Goal: Task Accomplishment & Management: Manage account settings

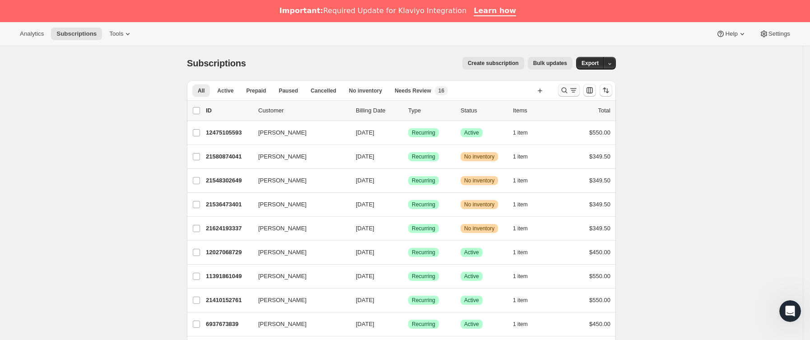
click at [573, 87] on icon "Buscar y filtrar resultados" at bounding box center [573, 90] width 9 height 9
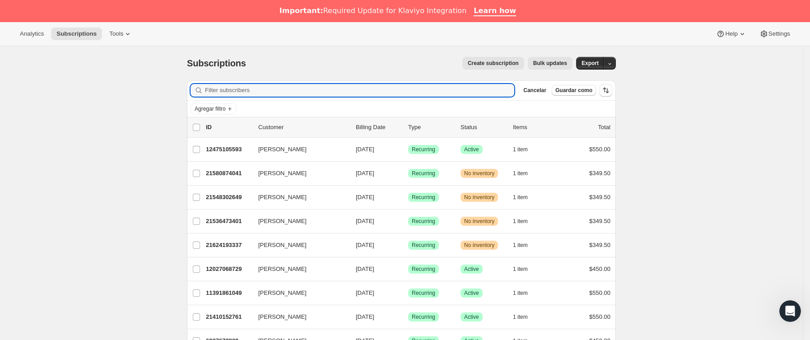
paste input "[EMAIL_ADDRESS][DOMAIN_NAME]"
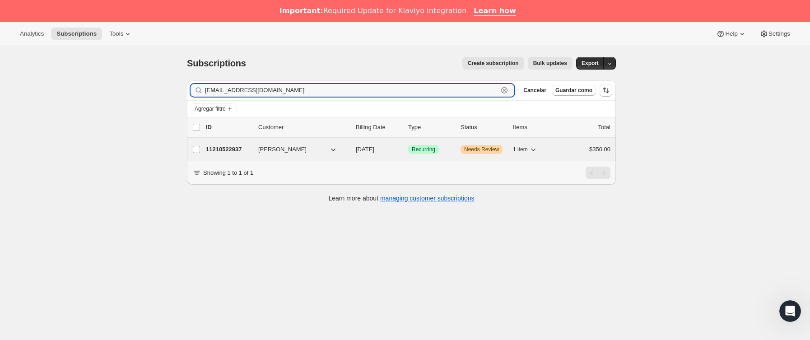
type input "[EMAIL_ADDRESS][DOMAIN_NAME]"
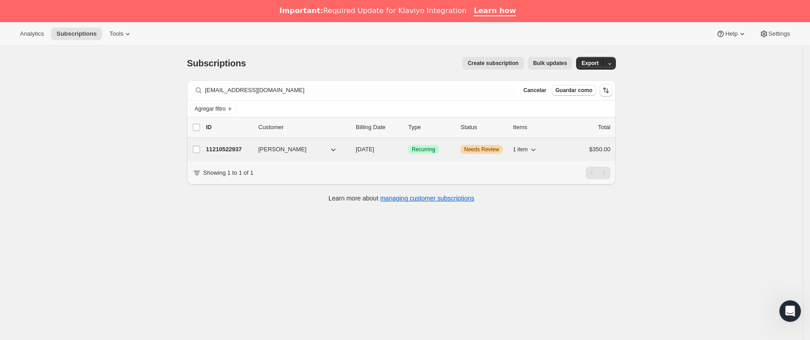
click at [258, 151] on div "11210522937 [PERSON_NAME] [DATE] Logrado Recurring Advertencia Needs Review 1 i…" at bounding box center [408, 149] width 405 height 13
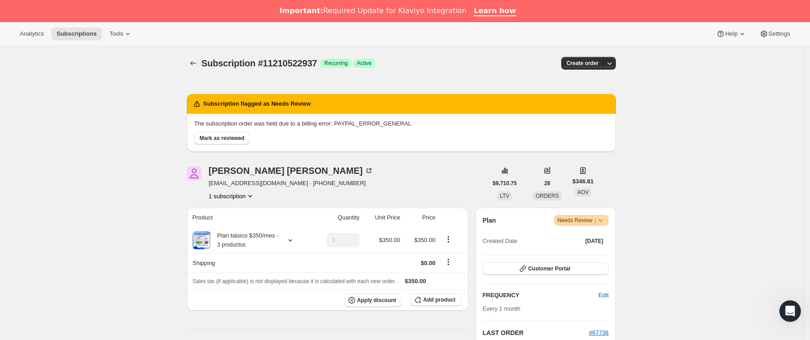
click at [602, 219] on icon at bounding box center [600, 220] width 9 height 9
click at [590, 248] on button "Cancel subscription" at bounding box center [586, 254] width 56 height 14
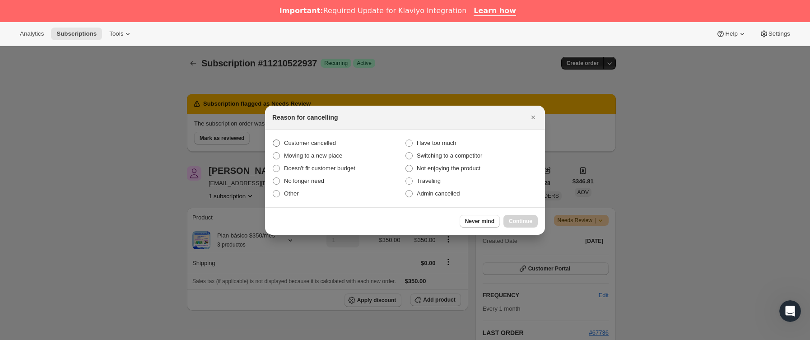
click at [293, 145] on span "Customer cancelled" at bounding box center [310, 143] width 52 height 7
click at [273, 140] on input "Customer cancelled" at bounding box center [273, 140] width 0 height 0
radio input "true"
click at [510, 219] on span "Continue" at bounding box center [520, 221] width 23 height 7
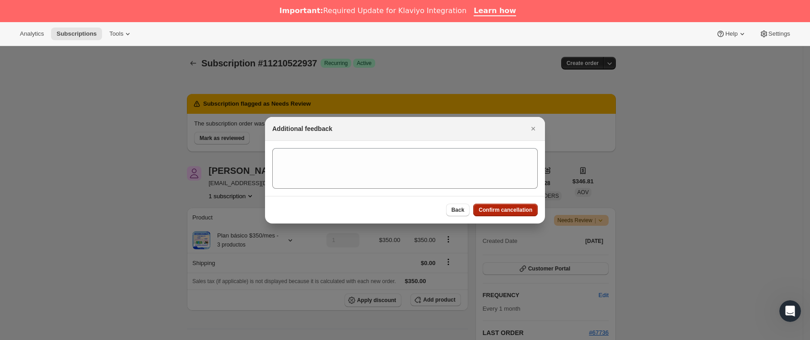
click at [510, 212] on span "Confirm cancellation" at bounding box center [506, 209] width 54 height 7
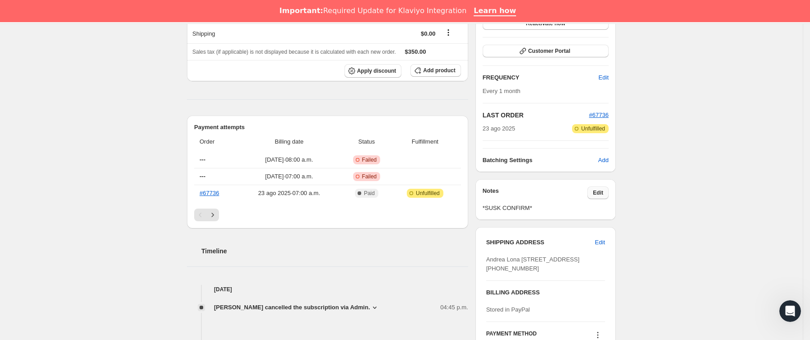
click at [609, 188] on button "Edit" at bounding box center [597, 192] width 21 height 13
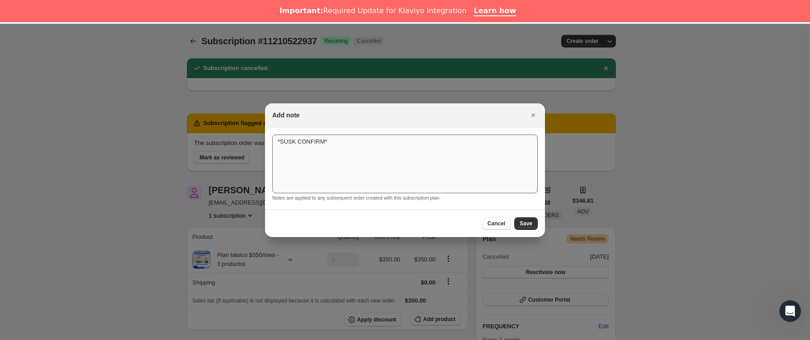
scroll to position [271, 0]
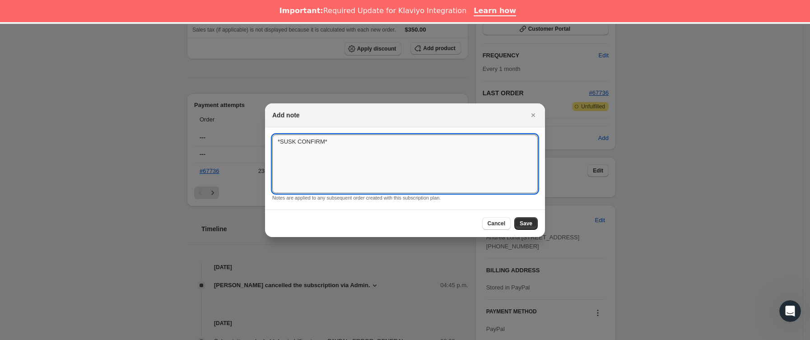
click at [371, 135] on textarea "*SUSK CONFIRM*" at bounding box center [404, 164] width 265 height 59
type textarea "*SUSK CONFIRM* sin respuesta"
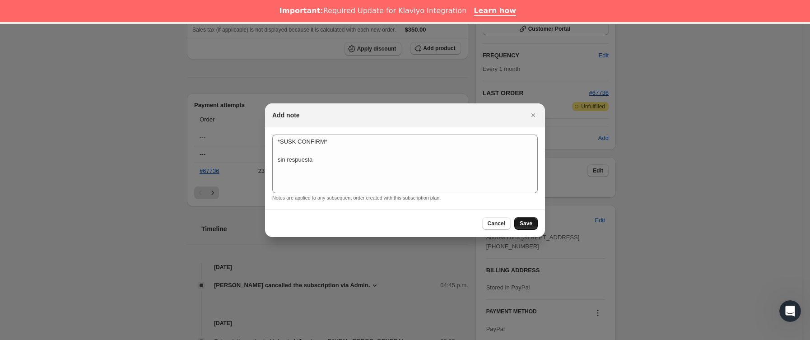
click at [525, 220] on span "Save" at bounding box center [526, 223] width 13 height 7
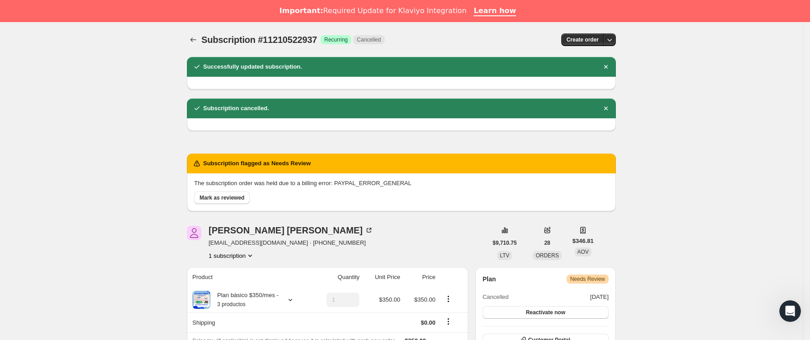
scroll to position [0, 0]
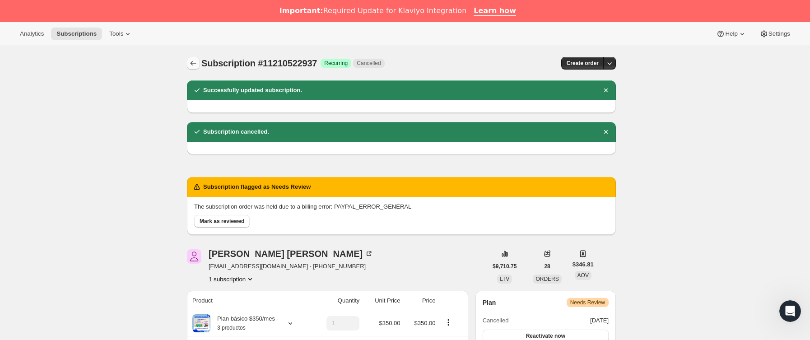
click at [198, 68] on icon "Subscriptions" at bounding box center [193, 63] width 9 height 9
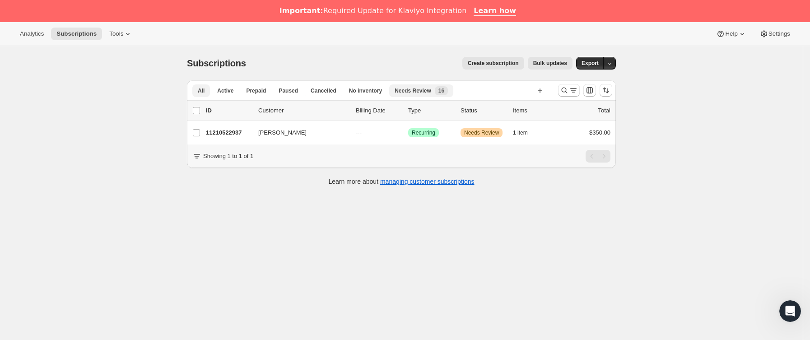
click at [403, 94] on span "Needs Review" at bounding box center [413, 90] width 37 height 7
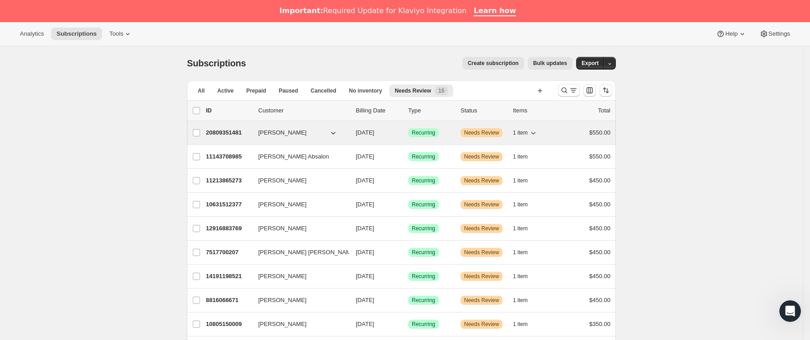
click at [251, 135] on p "20809351481" at bounding box center [228, 132] width 45 height 9
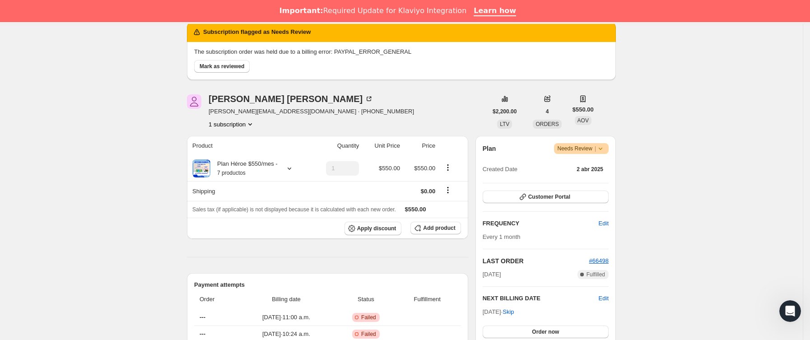
scroll to position [68, 0]
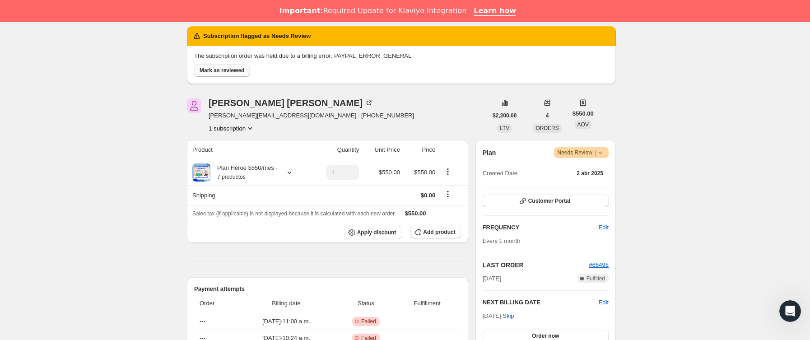
click at [237, 67] on span "Mark as reviewed" at bounding box center [222, 70] width 45 height 7
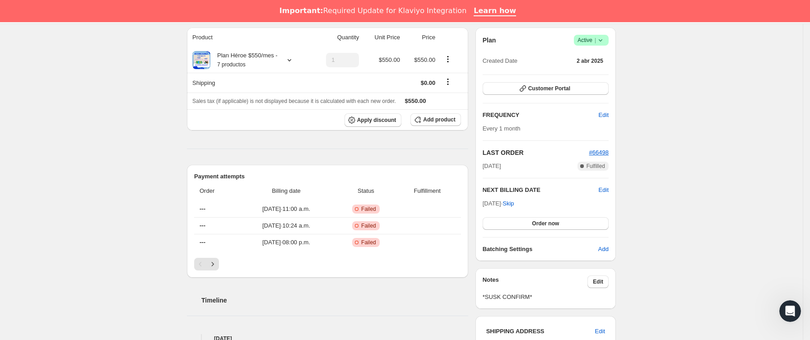
scroll to position [135, 0]
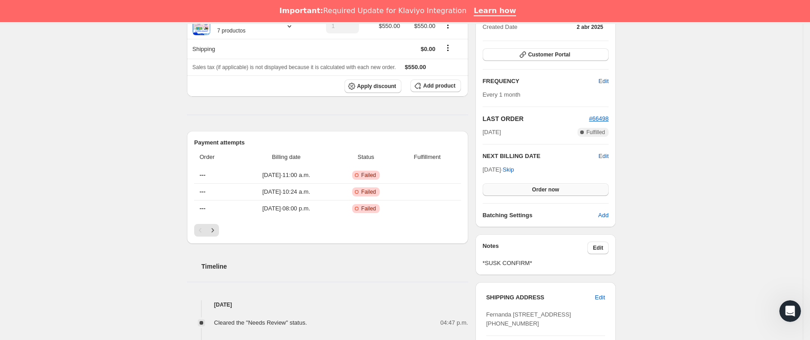
click at [518, 187] on button "Order now" at bounding box center [546, 189] width 126 height 13
click at [518, 187] on button "Click to confirm" at bounding box center [546, 189] width 126 height 13
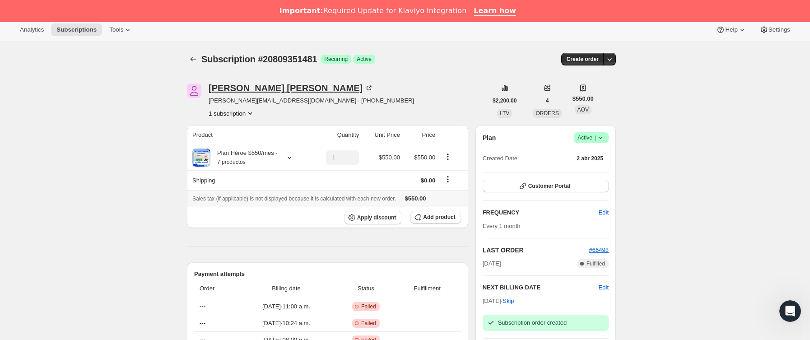
scroll to position [0, 0]
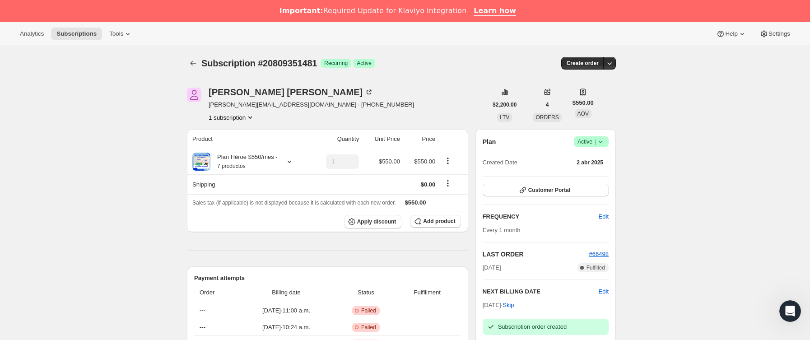
click at [190, 59] on div at bounding box center [194, 63] width 14 height 13
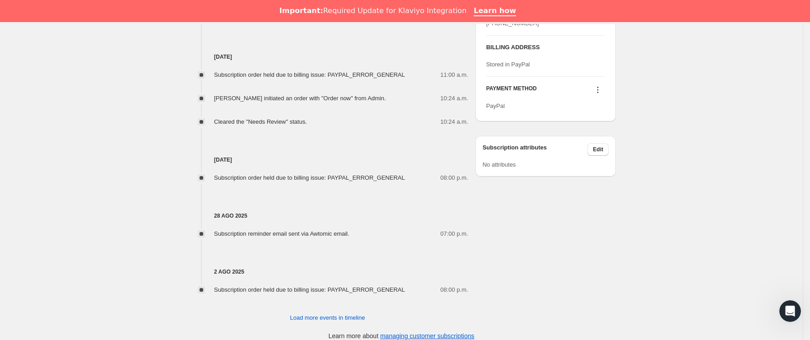
scroll to position [449, 0]
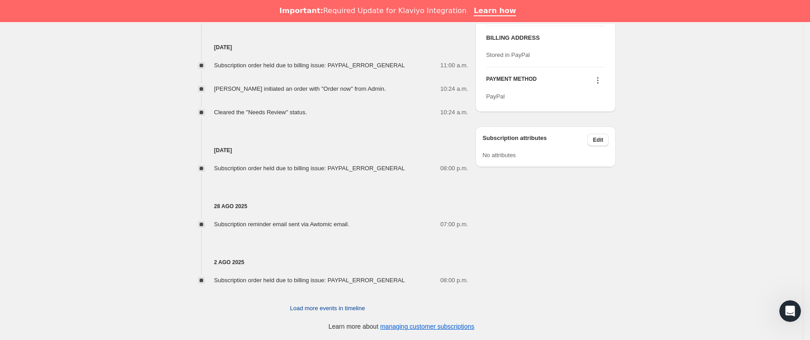
click at [308, 302] on button "Load more events in timeline" at bounding box center [327, 308] width 86 height 14
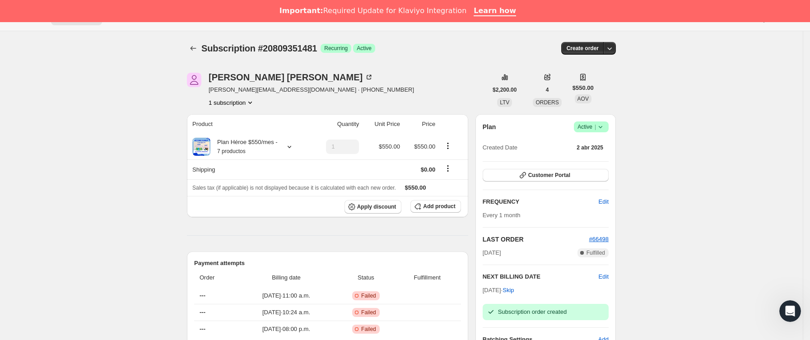
scroll to position [0, 0]
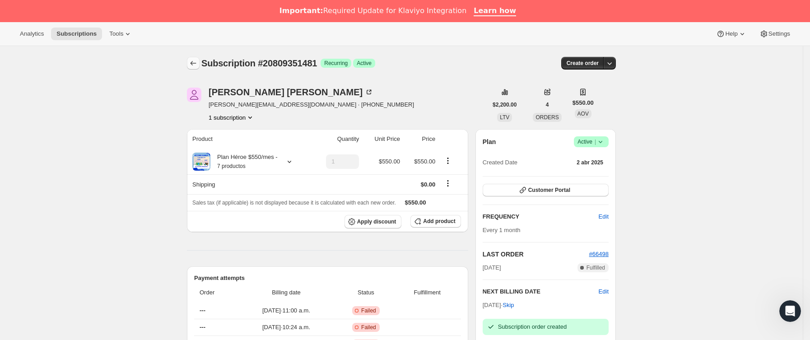
click at [198, 67] on icon "Subscriptions" at bounding box center [193, 63] width 9 height 9
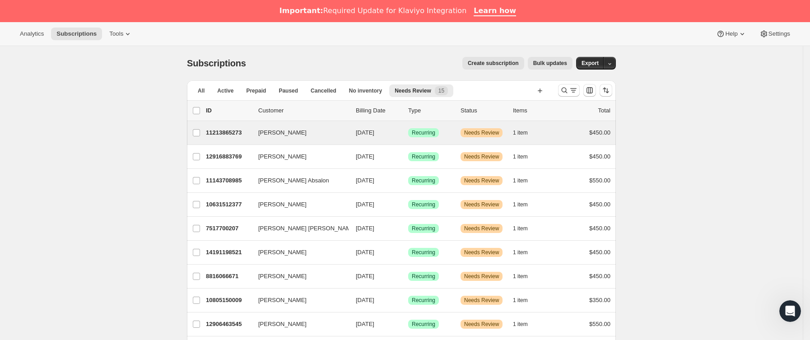
click at [248, 144] on div "[PERSON_NAME] 11213865273 [PERSON_NAME] [DATE] Logrado Recurring Advertencia Ne…" at bounding box center [401, 132] width 429 height 23
click at [251, 136] on p "11213865273" at bounding box center [228, 132] width 45 height 9
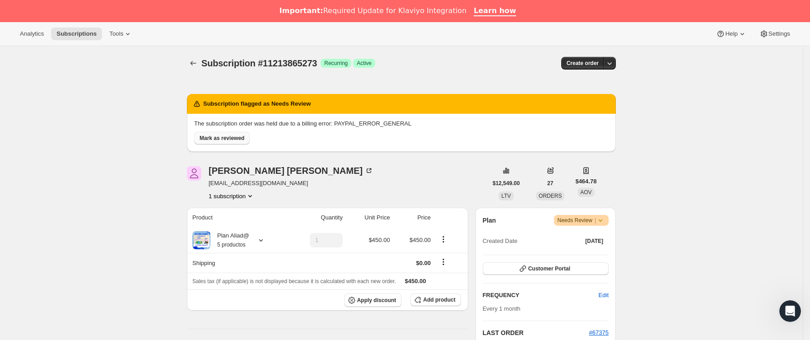
click at [225, 140] on span "Mark as reviewed" at bounding box center [222, 138] width 45 height 7
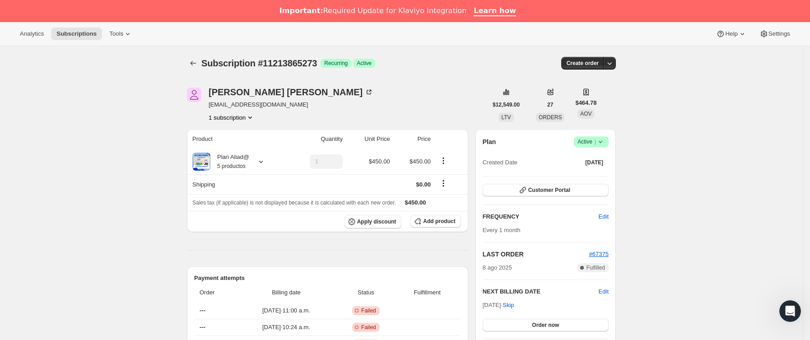
scroll to position [135, 0]
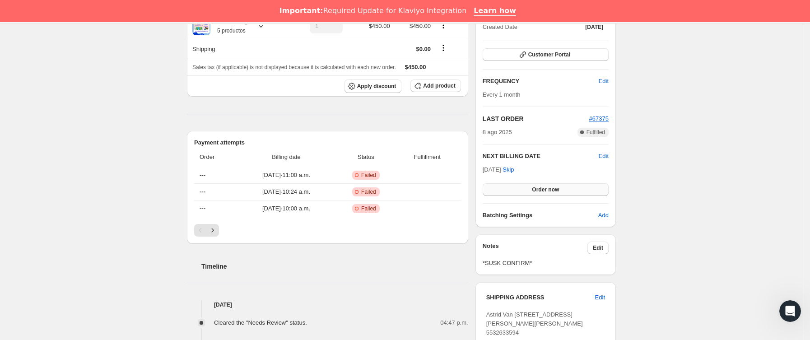
click at [549, 190] on span "Order now" at bounding box center [545, 189] width 27 height 7
click at [549, 190] on span "Click to confirm" at bounding box center [545, 189] width 41 height 7
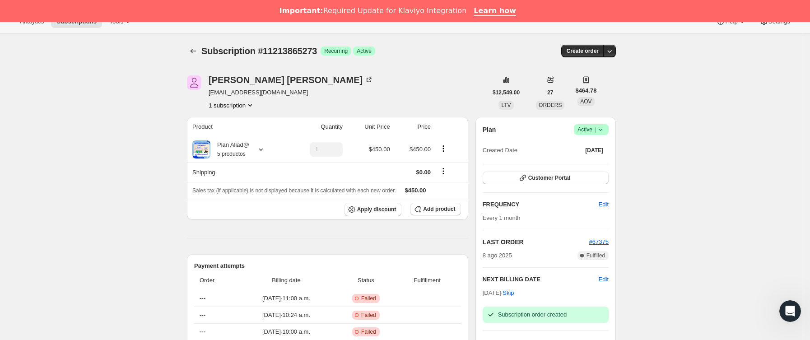
scroll to position [0, 0]
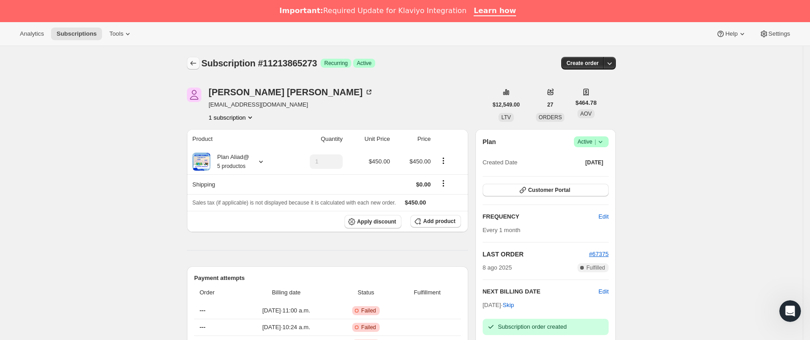
click at [198, 61] on icon "Subscriptions" at bounding box center [193, 63] width 9 height 9
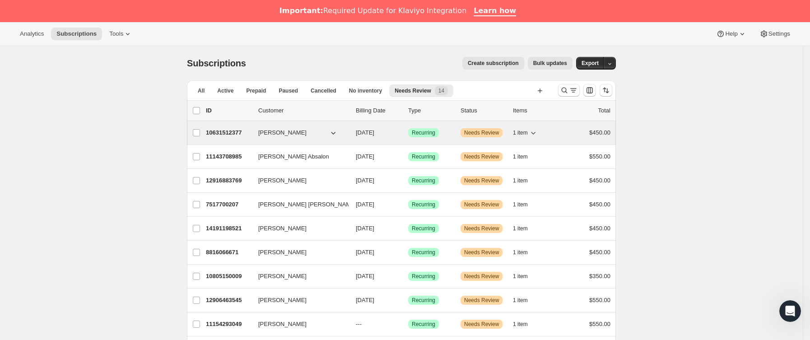
click at [245, 137] on p "10631512377" at bounding box center [228, 132] width 45 height 9
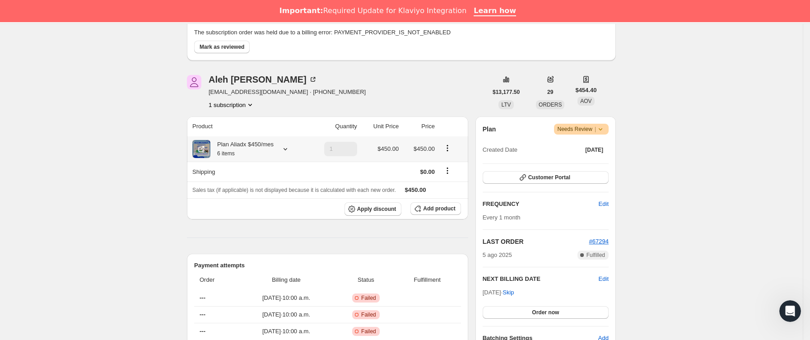
scroll to position [68, 0]
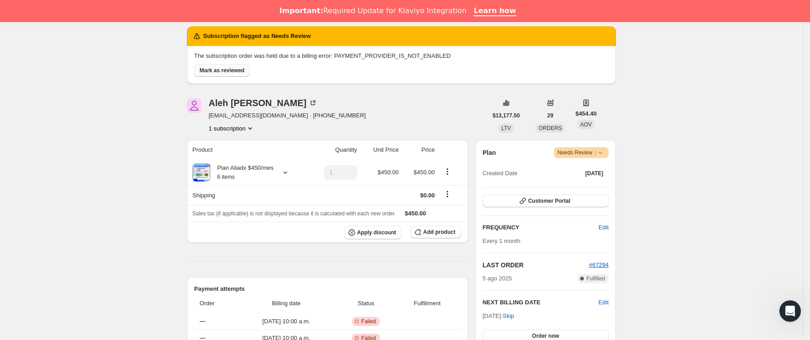
click at [232, 72] on span "Mark as reviewed" at bounding box center [222, 70] width 45 height 7
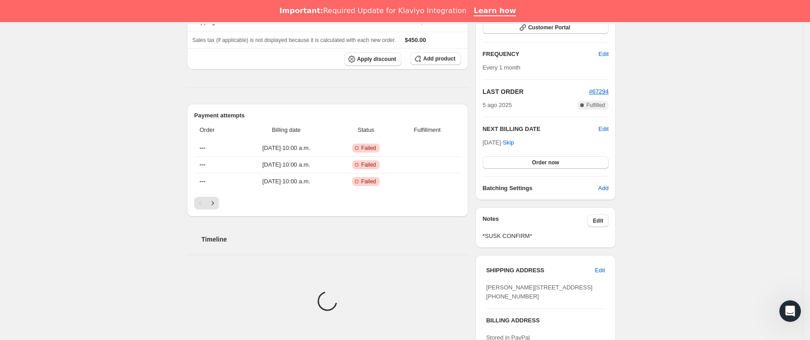
scroll to position [228, 0]
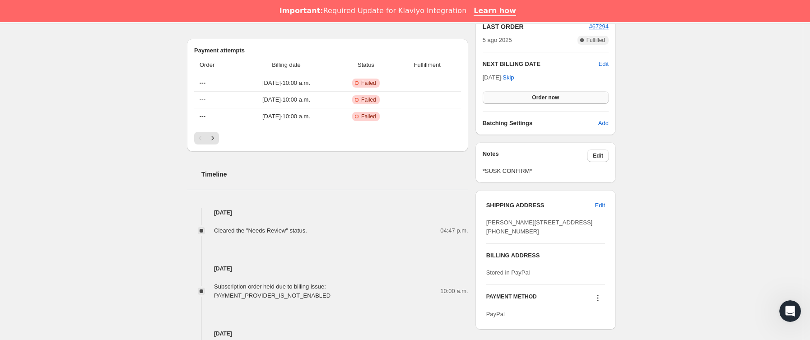
click at [545, 100] on span "Order now" at bounding box center [545, 97] width 27 height 7
click at [545, 100] on span "Click to confirm" at bounding box center [545, 97] width 41 height 7
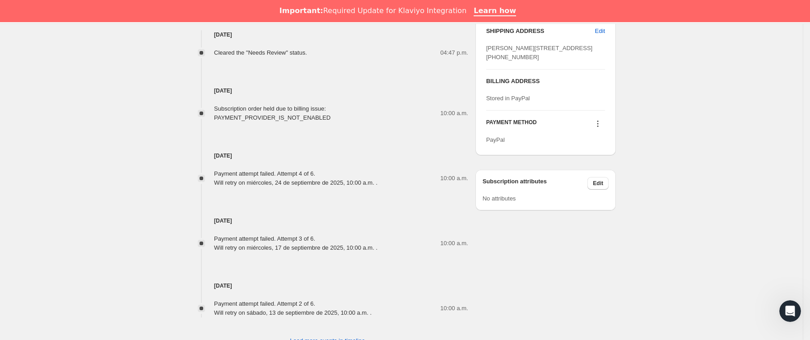
scroll to position [429, 0]
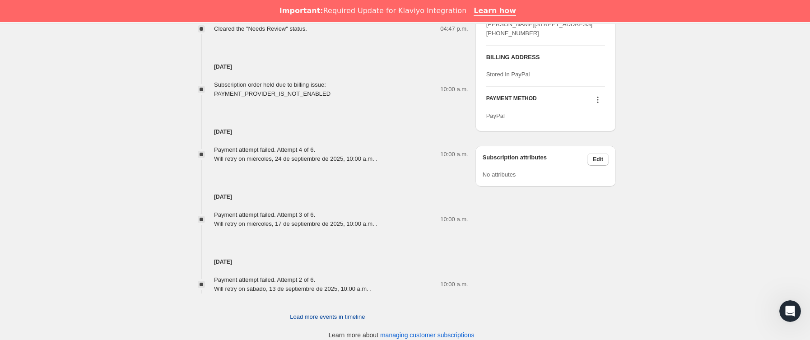
click at [343, 312] on span "Load more events in timeline" at bounding box center [327, 316] width 75 height 9
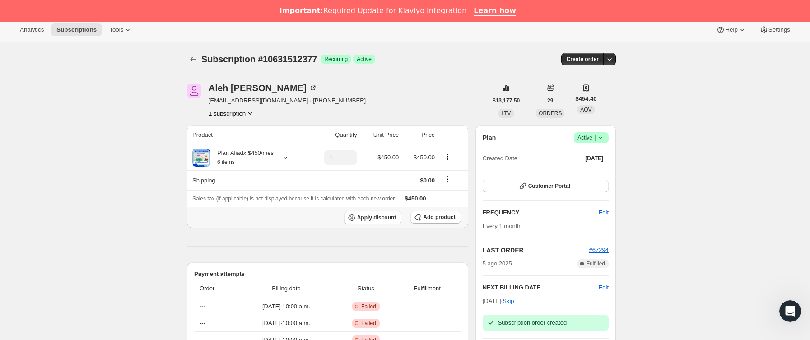
scroll to position [0, 0]
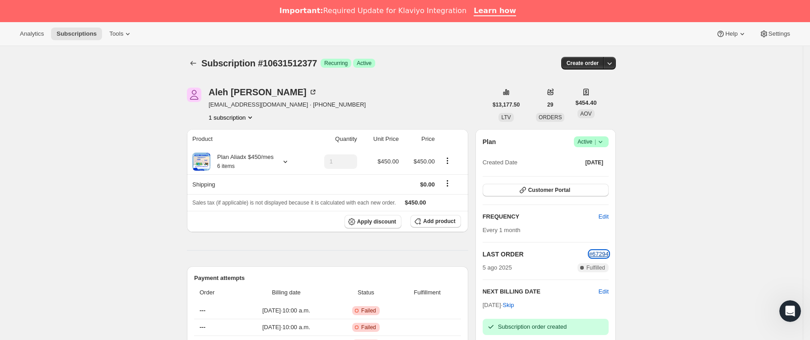
click at [609, 254] on span "#67294" at bounding box center [598, 254] width 19 height 7
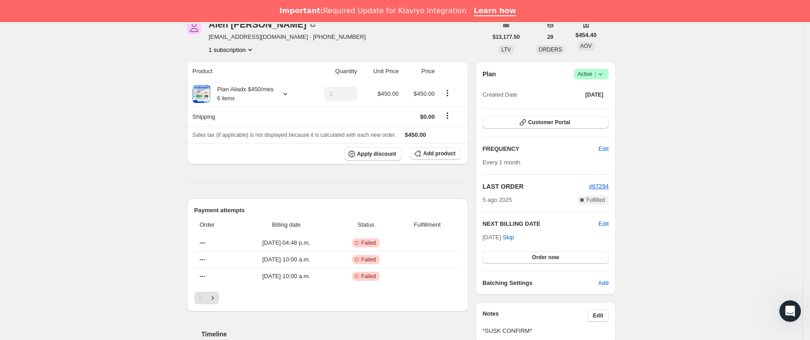
click at [602, 74] on icon at bounding box center [601, 74] width 4 height 2
click at [599, 105] on span "Cancel subscription" at bounding box center [595, 107] width 51 height 7
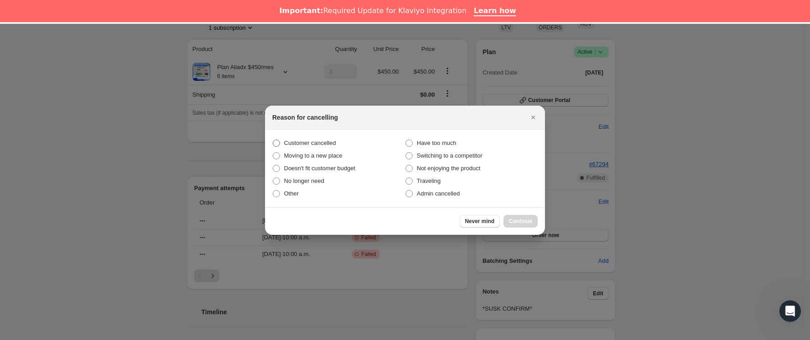
click at [324, 140] on span "Customer cancelled" at bounding box center [310, 143] width 52 height 7
click at [273, 140] on input "Customer cancelled" at bounding box center [273, 140] width 0 height 0
radio input "true"
click at [518, 216] on button "Continue" at bounding box center [520, 221] width 34 height 13
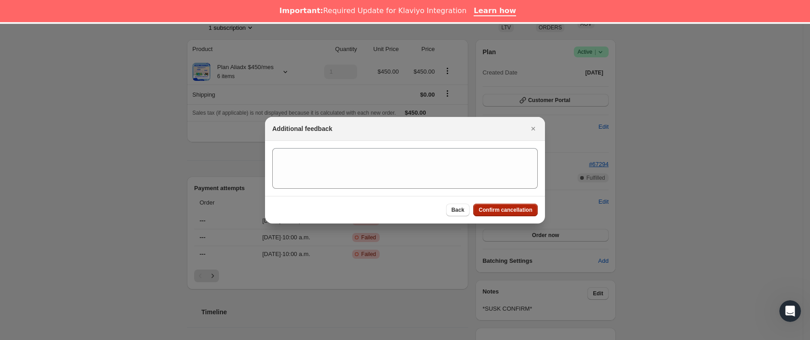
click at [514, 210] on span "Confirm cancellation" at bounding box center [506, 209] width 54 height 7
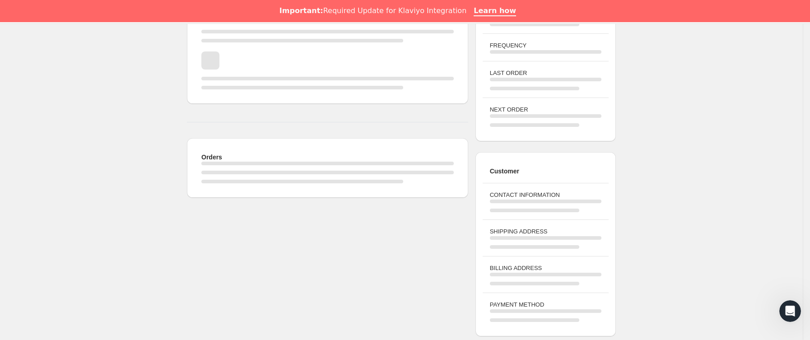
scroll to position [203, 0]
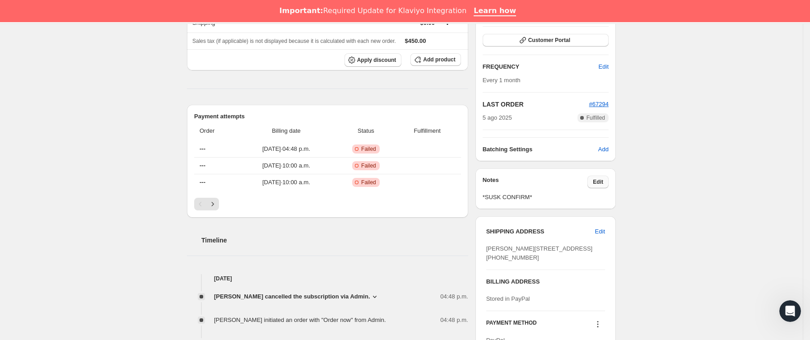
click at [603, 182] on span "Edit" at bounding box center [598, 181] width 10 height 7
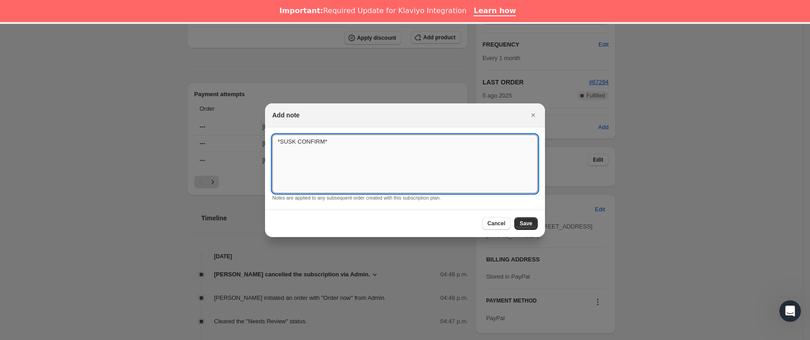
click at [438, 160] on textarea "*SUSK CONFIRM*" at bounding box center [404, 164] width 265 height 59
type textarea "*SUSK CONFIRM* probelmas con el pago"
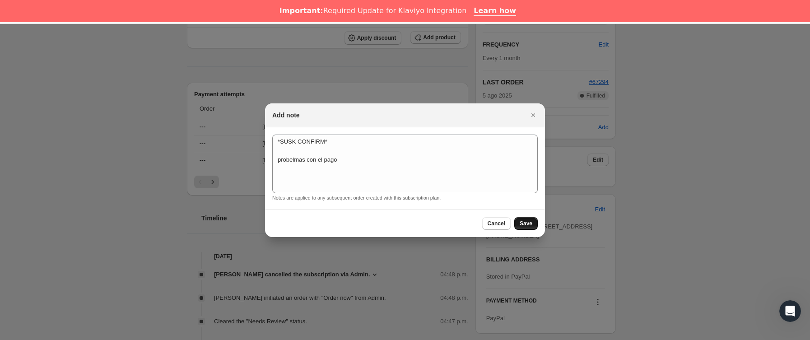
click at [520, 222] on button "Save" at bounding box center [525, 223] width 23 height 13
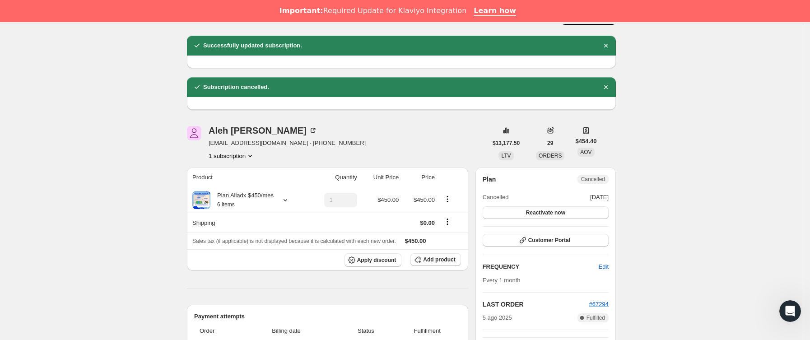
scroll to position [0, 0]
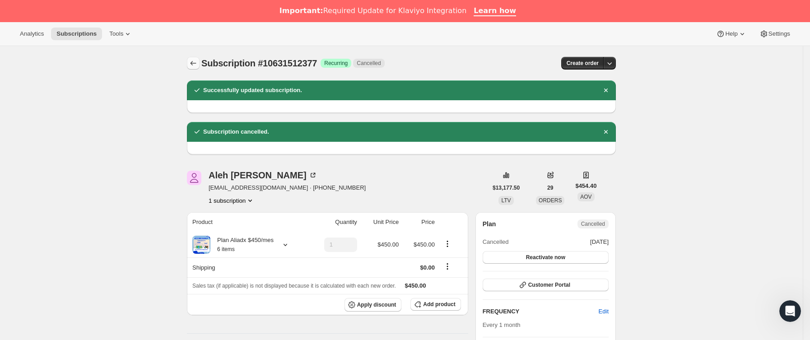
click at [198, 57] on button "Subscriptions" at bounding box center [193, 63] width 13 height 13
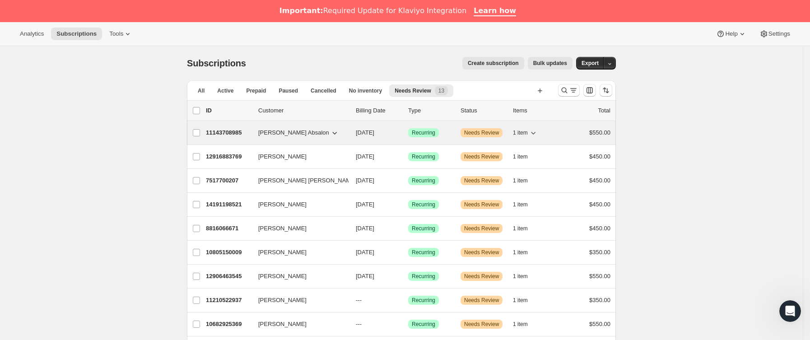
click at [251, 133] on p "11143708985" at bounding box center [228, 132] width 45 height 9
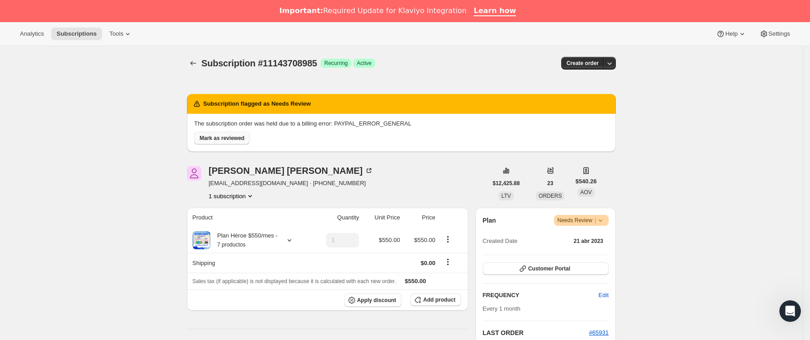
click at [230, 140] on span "Mark as reviewed" at bounding box center [222, 138] width 45 height 7
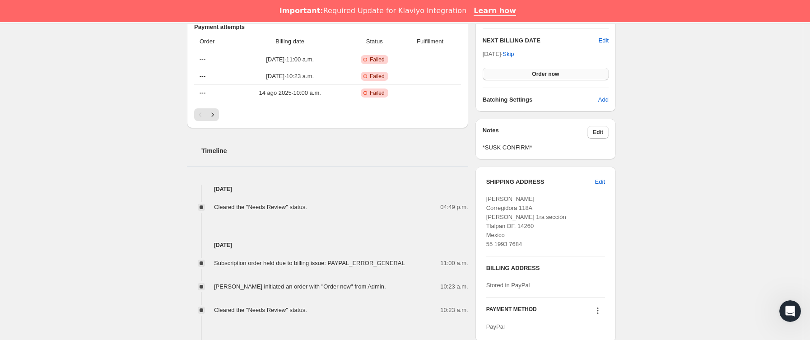
scroll to position [228, 0]
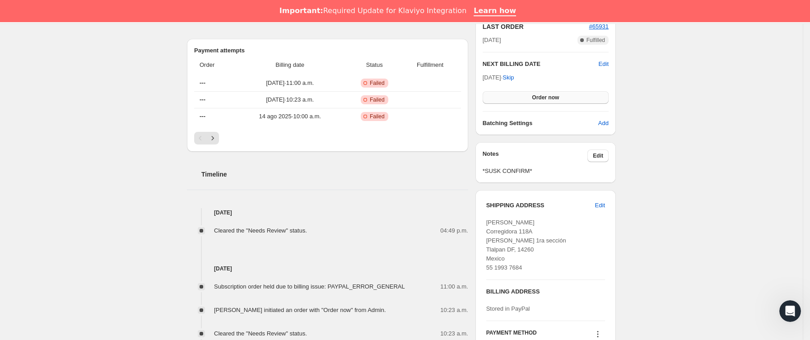
click at [534, 98] on button "Order now" at bounding box center [546, 97] width 126 height 13
click at [534, 98] on span "Click to confirm" at bounding box center [545, 97] width 41 height 7
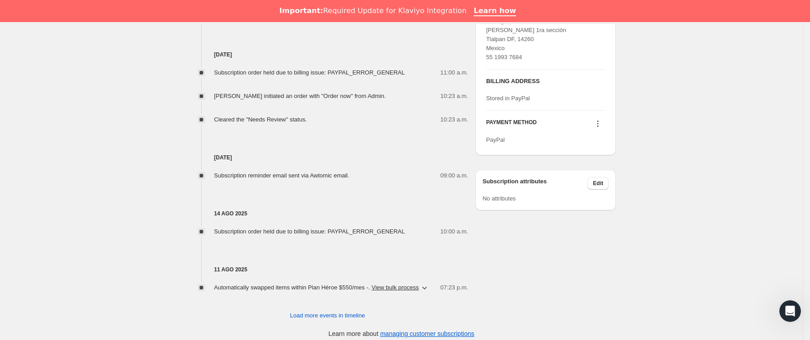
scroll to position [449, 0]
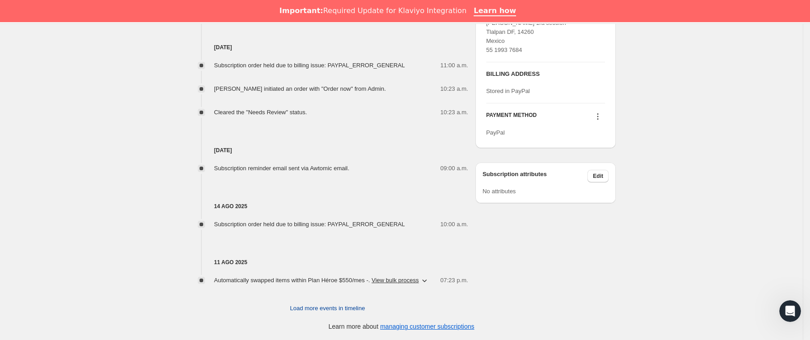
click at [321, 310] on span "Load more events in timeline" at bounding box center [327, 308] width 75 height 9
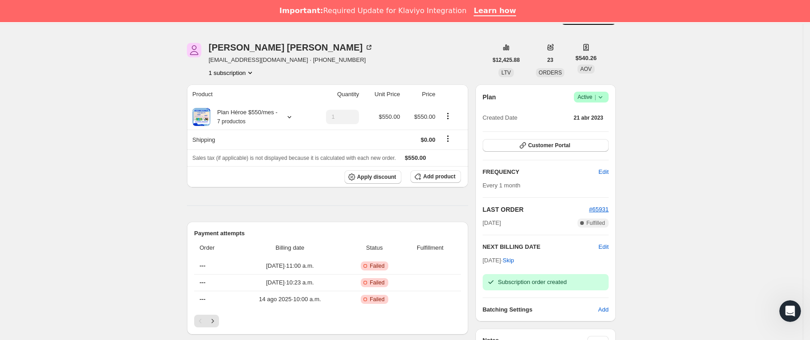
scroll to position [0, 0]
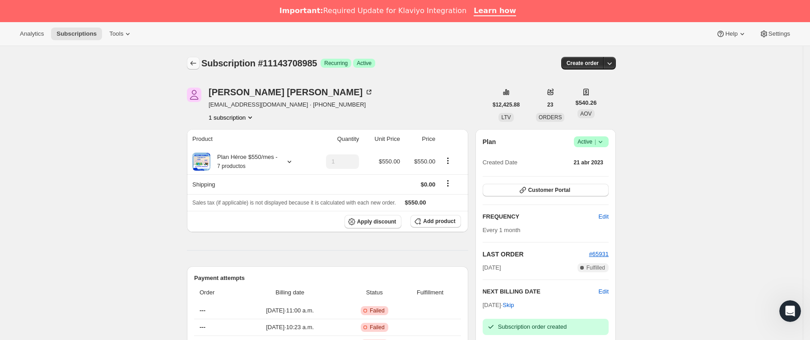
click at [200, 61] on button "Subscriptions" at bounding box center [193, 63] width 13 height 13
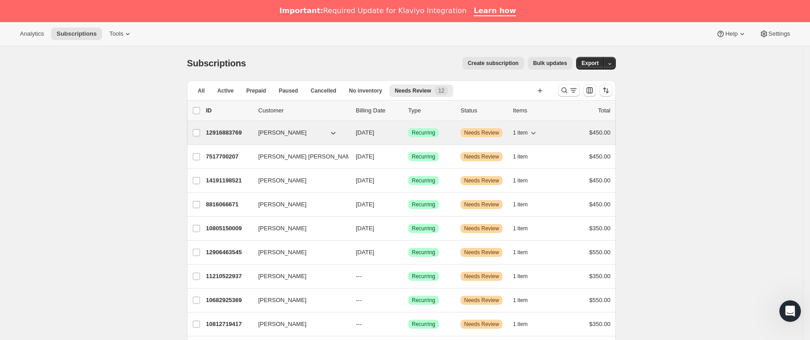
click at [249, 136] on p "12916883769" at bounding box center [228, 132] width 45 height 9
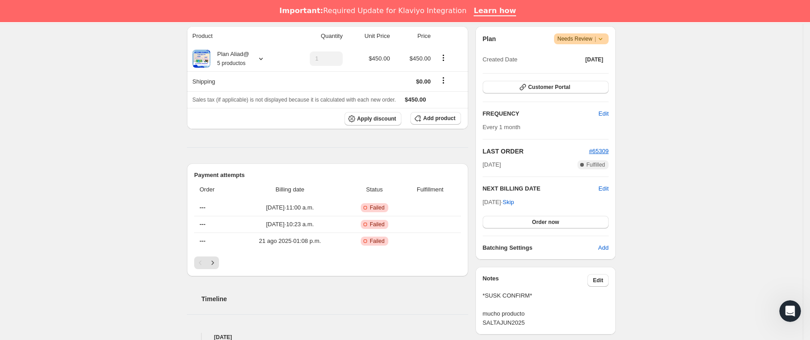
scroll to position [68, 0]
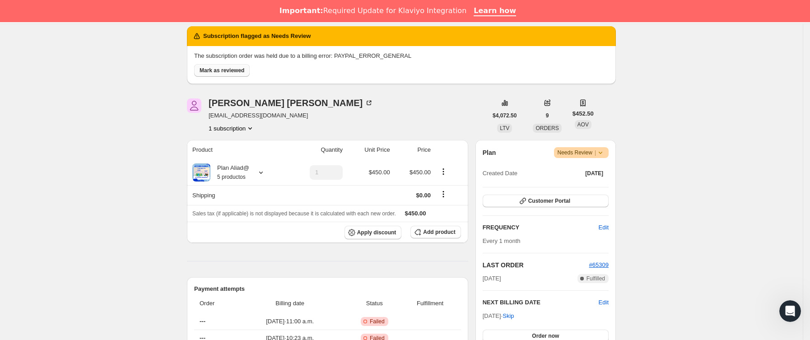
click at [235, 72] on span "Mark as reviewed" at bounding box center [222, 70] width 45 height 7
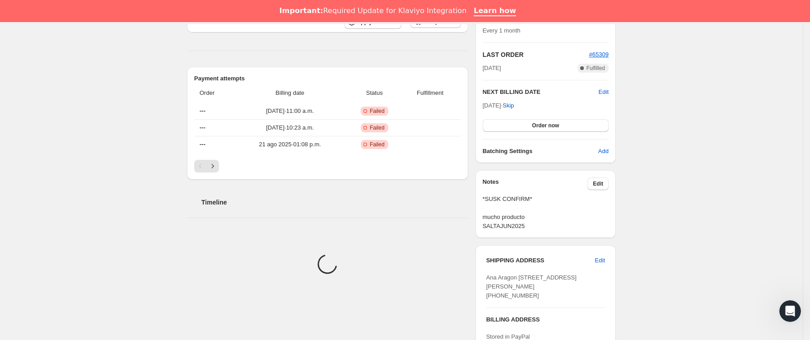
scroll to position [203, 0]
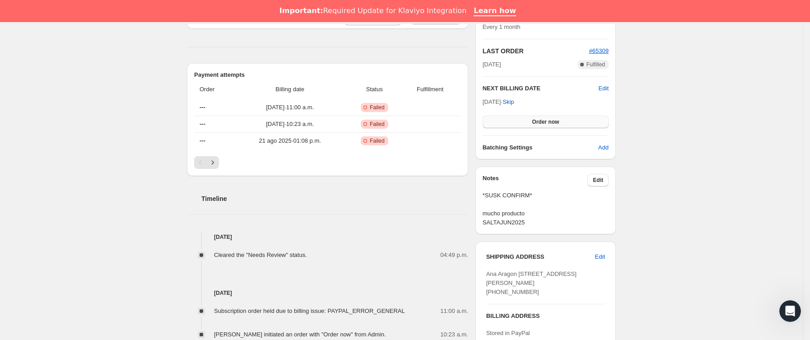
click at [521, 124] on button "Order now" at bounding box center [546, 122] width 126 height 13
click at [521, 124] on button "Click to confirm" at bounding box center [546, 122] width 126 height 13
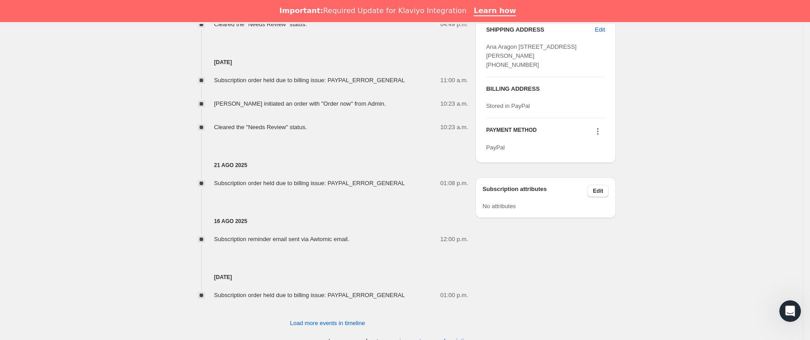
scroll to position [449, 0]
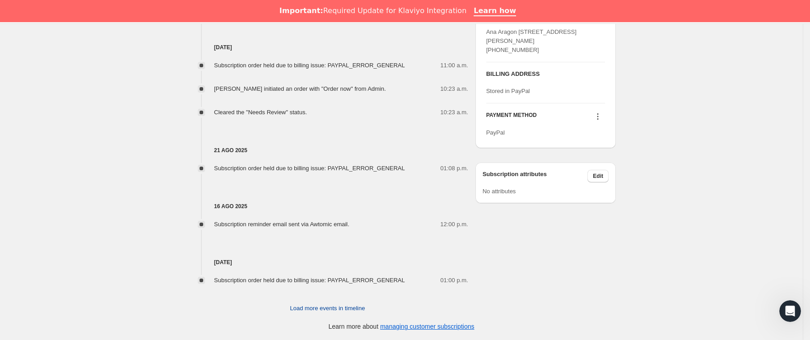
click at [311, 304] on span "Load more events in timeline" at bounding box center [327, 308] width 75 height 9
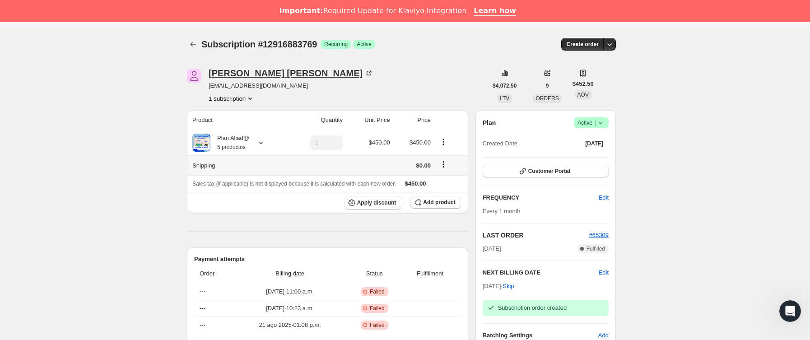
scroll to position [0, 0]
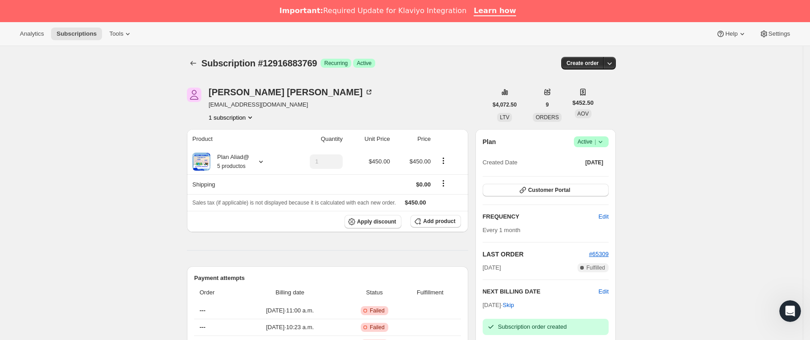
click at [205, 64] on span "Subscription #12916883769" at bounding box center [259, 63] width 116 height 10
click at [201, 65] on div at bounding box center [194, 63] width 14 height 13
click at [198, 62] on icon "Subscriptions" at bounding box center [193, 63] width 9 height 9
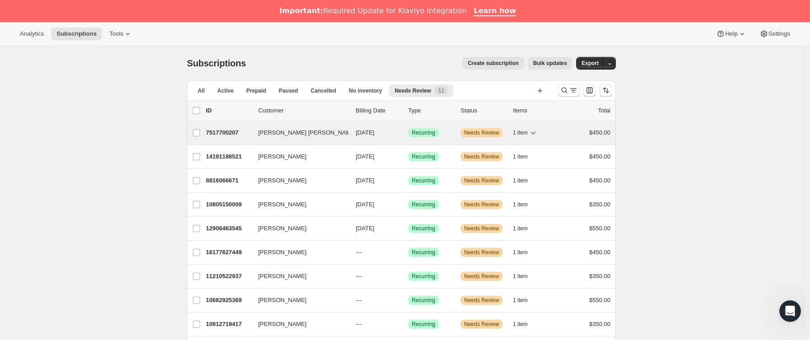
click at [251, 133] on p "7517700207" at bounding box center [228, 132] width 45 height 9
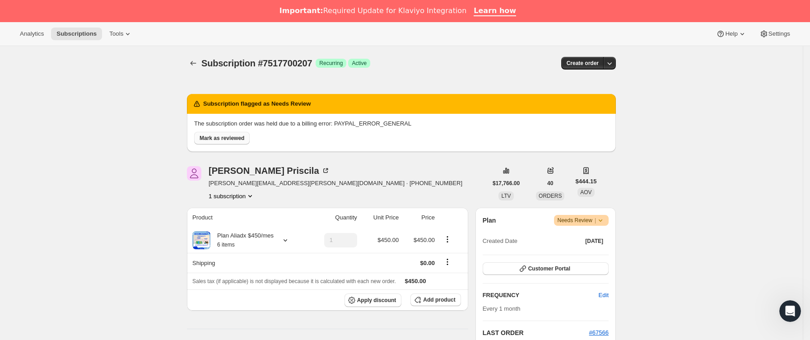
click at [236, 135] on span "Mark as reviewed" at bounding box center [222, 138] width 45 height 7
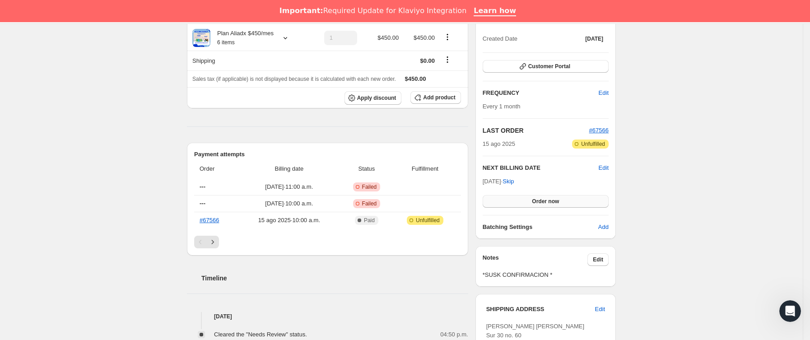
scroll to position [135, 0]
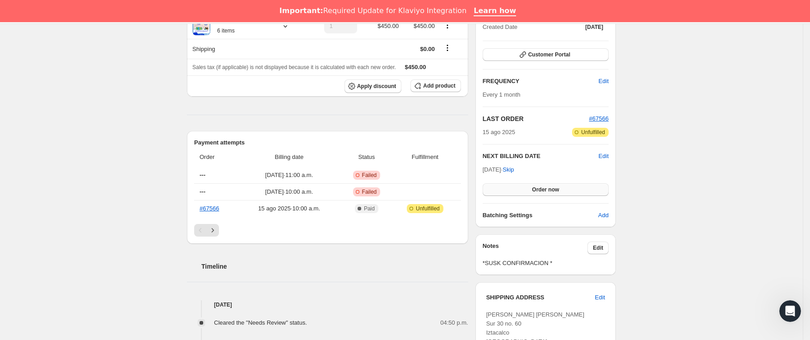
click at [524, 188] on button "Order now" at bounding box center [546, 189] width 126 height 13
click at [524, 188] on button "Click to confirm" at bounding box center [546, 189] width 126 height 13
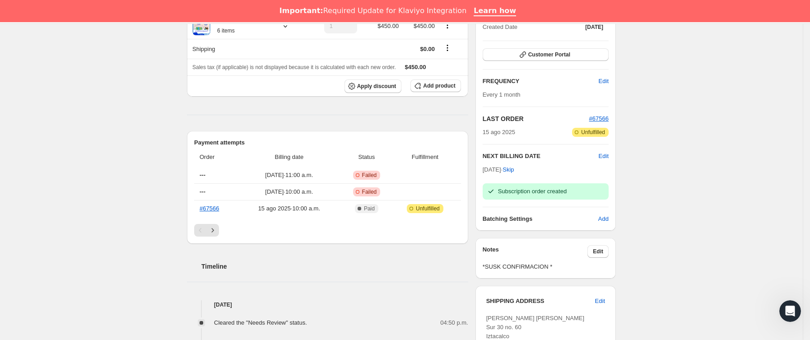
scroll to position [0, 0]
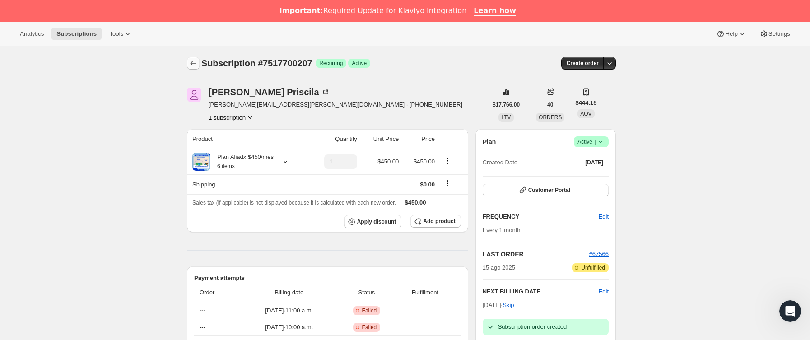
click at [195, 59] on icon "Subscriptions" at bounding box center [193, 63] width 9 height 9
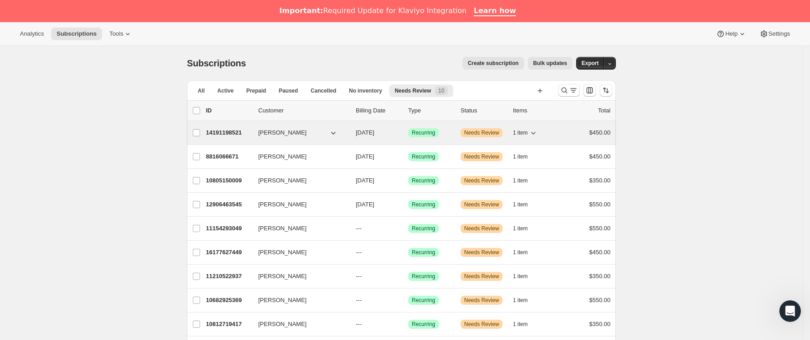
click at [259, 135] on div "14191198521 Andrea Pegaso 10/15/2025 Logrado Recurring Advertencia Needs Review…" at bounding box center [408, 132] width 405 height 13
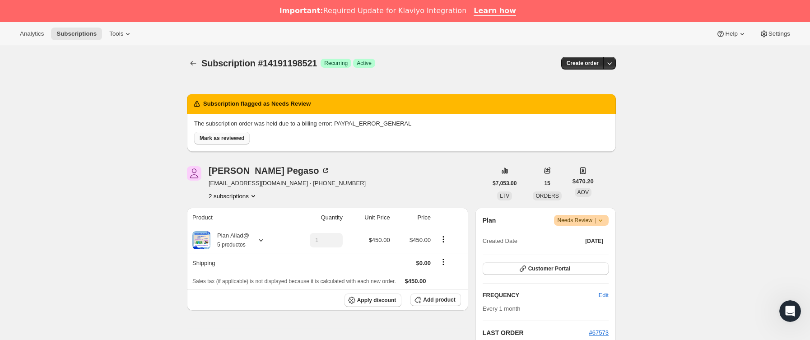
click at [234, 139] on span "Mark as reviewed" at bounding box center [222, 138] width 45 height 7
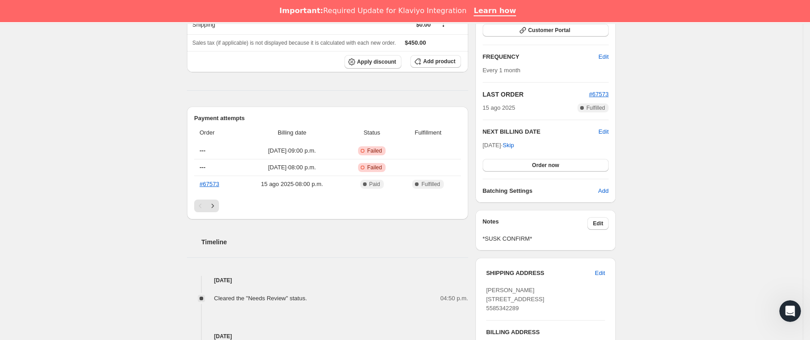
scroll to position [203, 0]
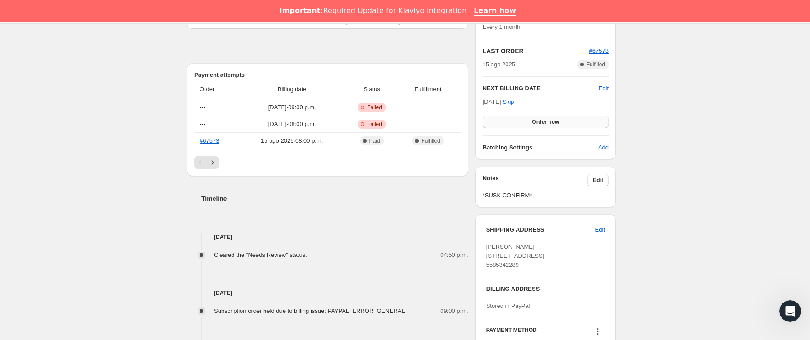
click at [544, 119] on span "Order now" at bounding box center [545, 121] width 27 height 7
click at [544, 119] on span "Click to confirm" at bounding box center [545, 121] width 41 height 7
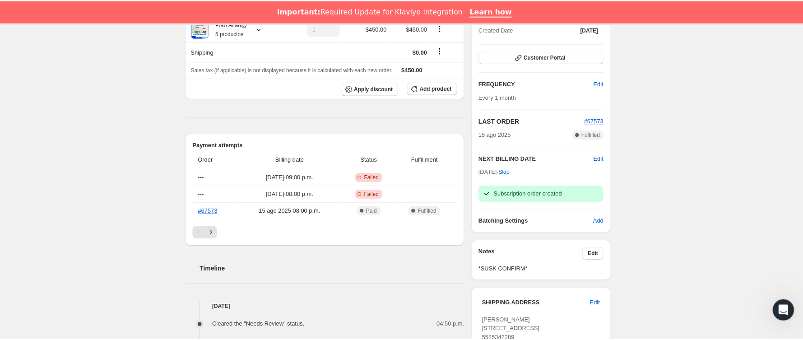
scroll to position [0, 0]
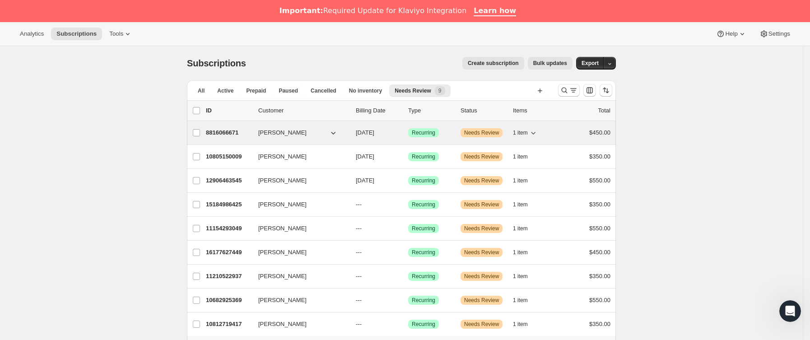
click at [251, 135] on p "8816066671" at bounding box center [228, 132] width 45 height 9
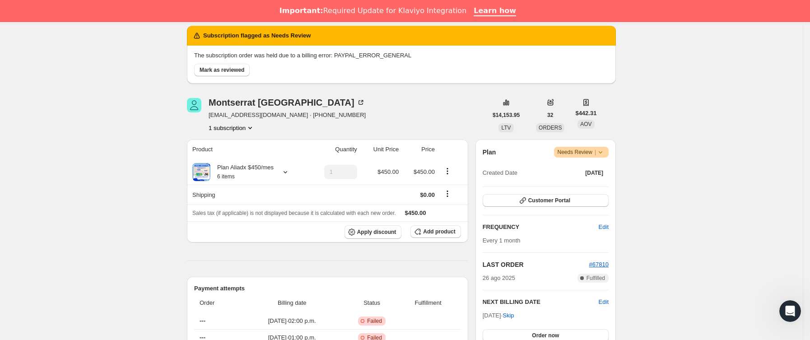
scroll to position [68, 0]
click at [241, 65] on button "Mark as reviewed" at bounding box center [222, 70] width 56 height 13
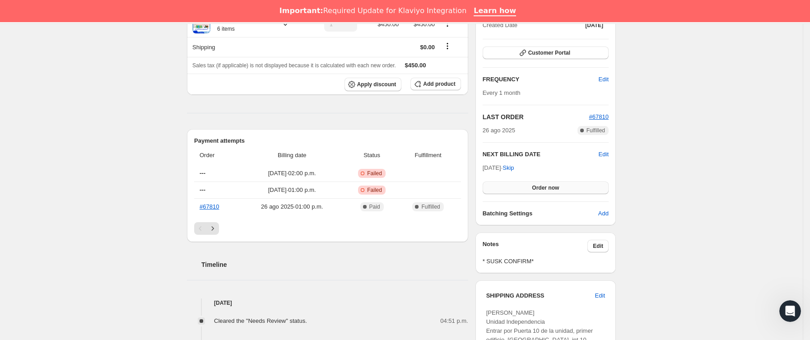
scroll to position [160, 0]
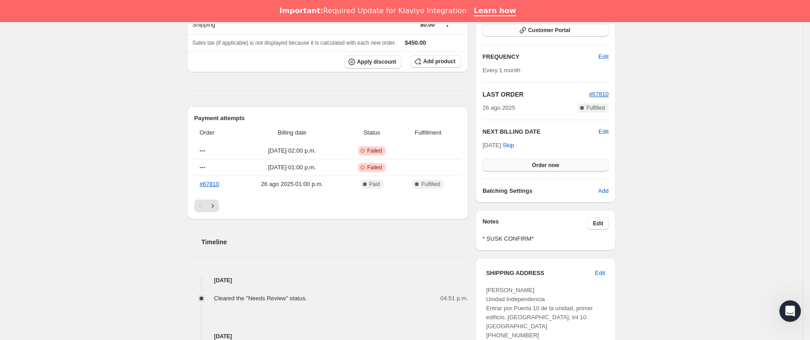
click at [529, 159] on button "Order now" at bounding box center [546, 165] width 126 height 13
click at [529, 159] on button "Click to confirm" at bounding box center [546, 165] width 126 height 13
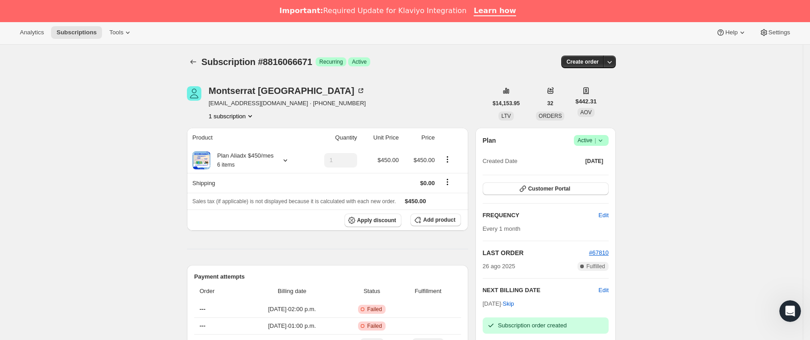
scroll to position [0, 0]
click at [201, 60] on div at bounding box center [194, 63] width 14 height 13
click at [194, 59] on icon "Subscriptions" at bounding box center [193, 63] width 9 height 9
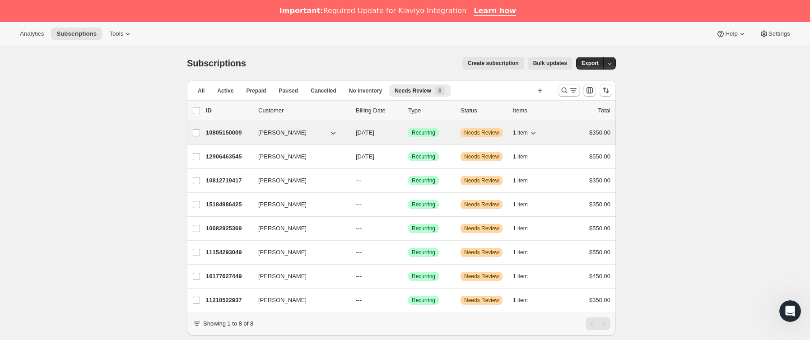
click at [242, 139] on div "10805150009 Irma Rodriguez 10/27/2025 Logrado Recurring Advertencia Needs Revie…" at bounding box center [408, 132] width 405 height 13
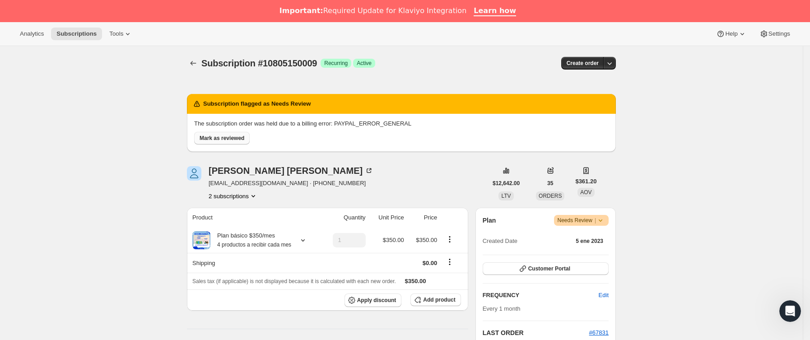
click at [232, 141] on span "Mark as reviewed" at bounding box center [222, 138] width 45 height 7
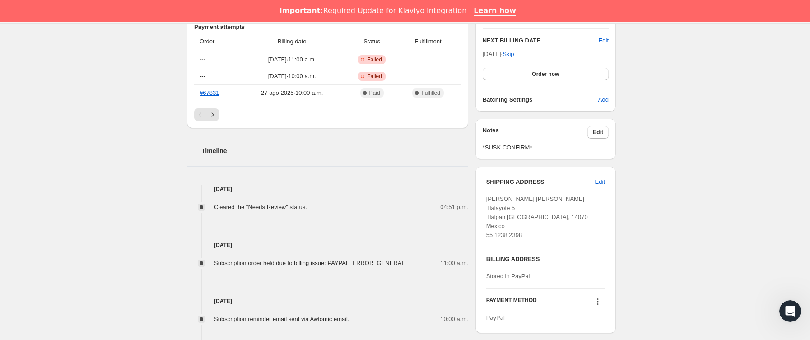
scroll to position [228, 0]
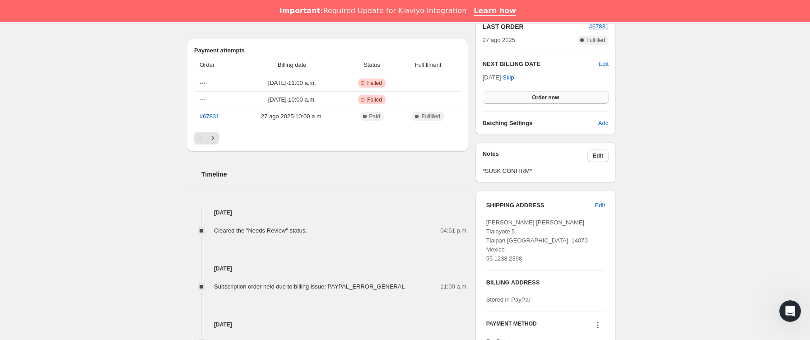
click at [540, 101] on span "Order now" at bounding box center [545, 97] width 27 height 7
click at [540, 101] on span "Click to confirm" at bounding box center [545, 97] width 41 height 7
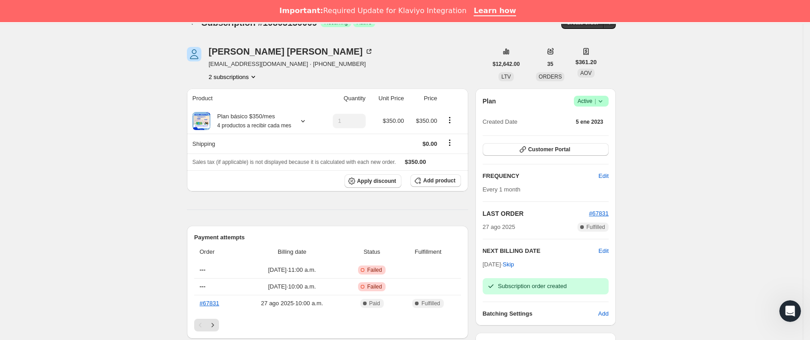
scroll to position [0, 0]
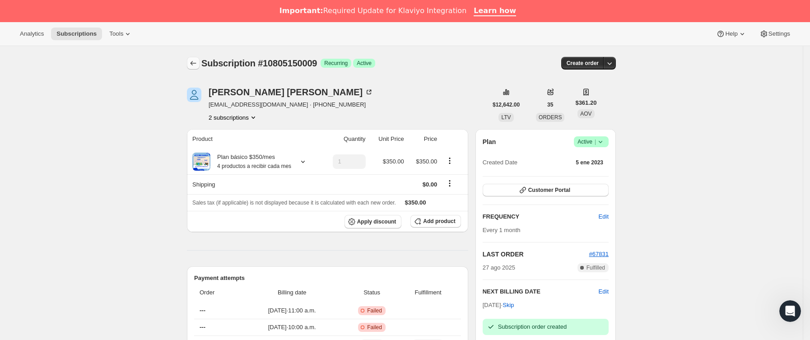
click at [196, 67] on icon "Subscriptions" at bounding box center [193, 63] width 9 height 9
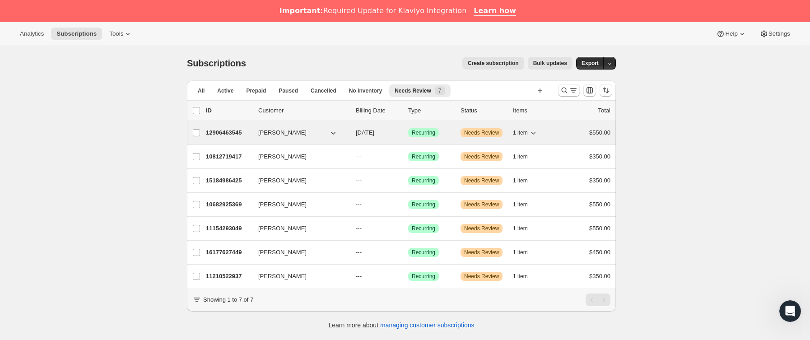
click at [217, 137] on p "12906463545" at bounding box center [228, 132] width 45 height 9
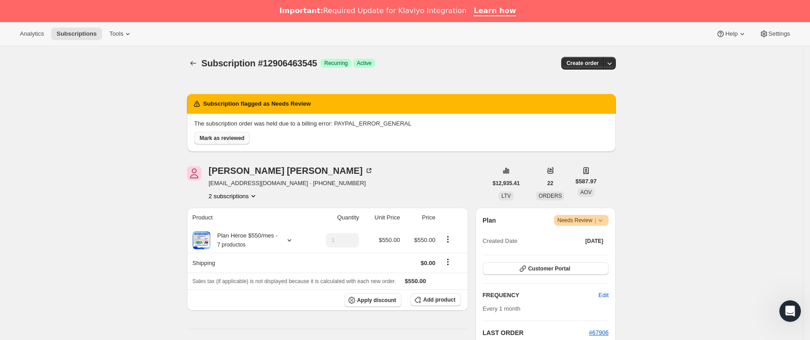
click at [225, 135] on span "Mark as reviewed" at bounding box center [222, 138] width 45 height 7
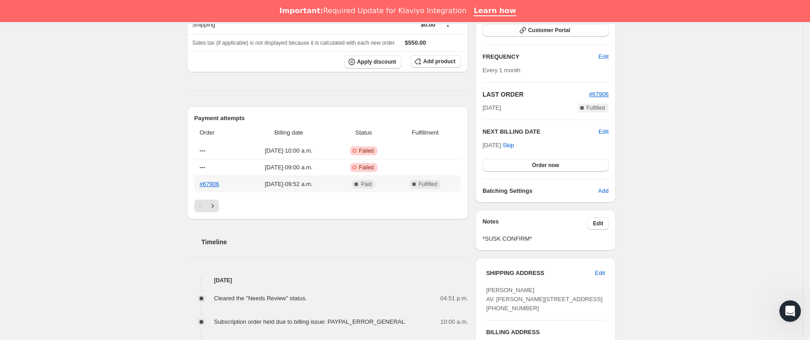
scroll to position [228, 0]
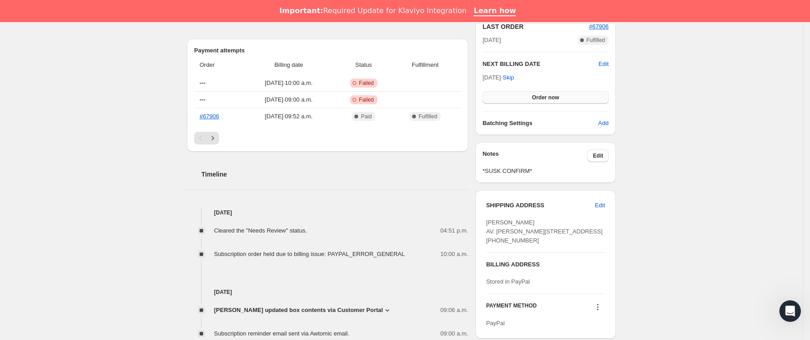
click at [523, 95] on button "Order now" at bounding box center [546, 97] width 126 height 13
click at [523, 95] on button "Click to confirm" at bounding box center [546, 97] width 126 height 13
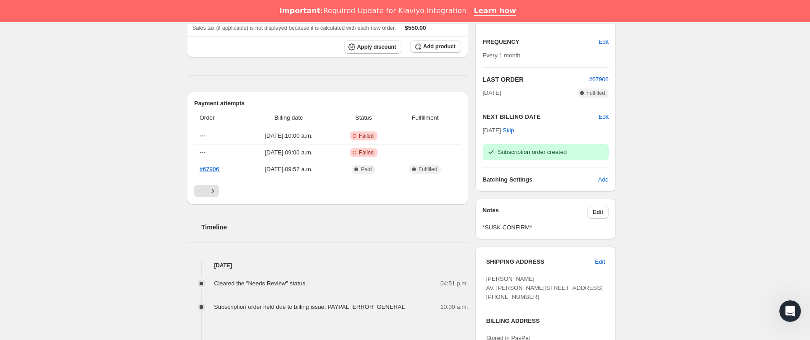
scroll to position [92, 0]
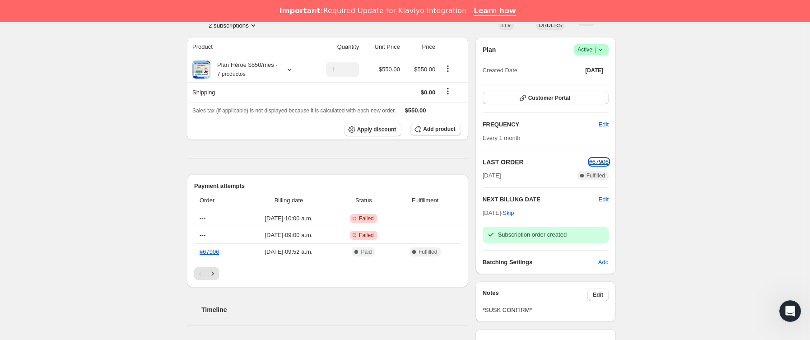
click at [600, 161] on span "#67906" at bounding box center [598, 161] width 19 height 7
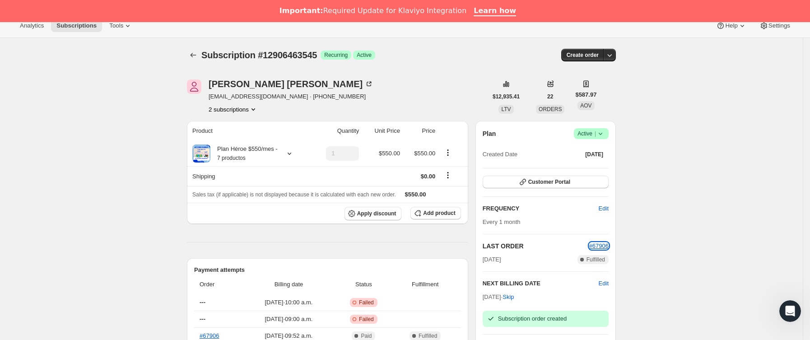
scroll to position [0, 0]
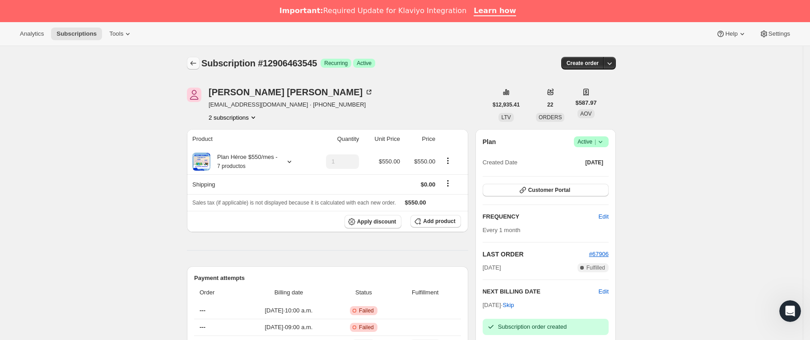
click at [198, 60] on icon "Subscriptions" at bounding box center [193, 63] width 9 height 9
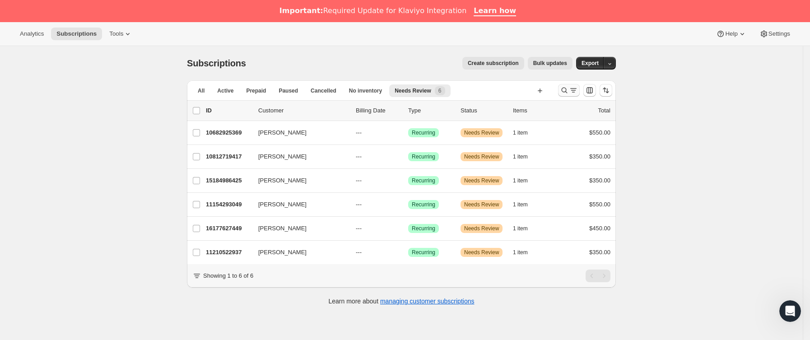
click at [567, 90] on icon "Buscar y filtrar resultados" at bounding box center [564, 90] width 9 height 9
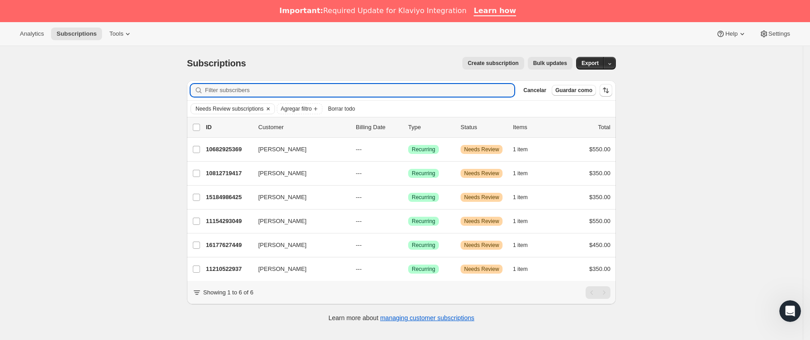
paste input "[EMAIL_ADDRESS][DOMAIN_NAME]"
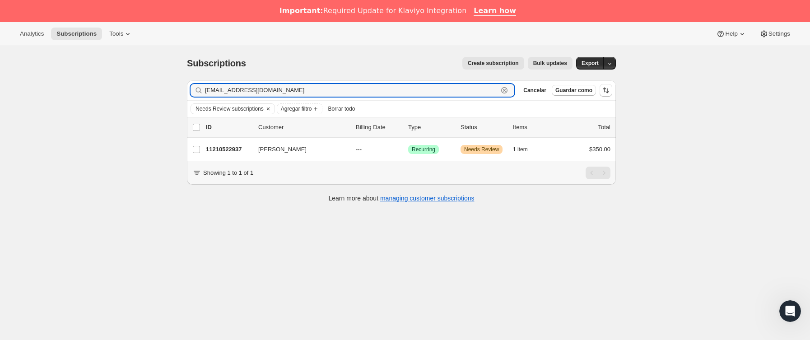
drag, startPoint x: 298, startPoint y: 95, endPoint x: 85, endPoint y: 98, distance: 213.1
click at [85, 98] on div "Subscriptions. Esta página está lista Subscriptions Create subscription Bulk up…" at bounding box center [401, 216] width 803 height 340
paste input "kiiwiita1326"
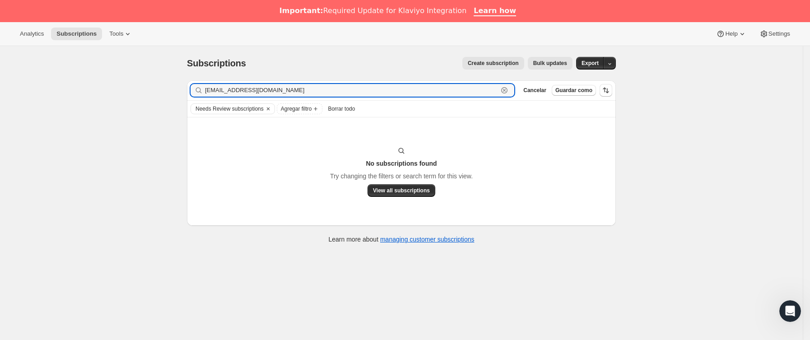
type input "kiiwiita1326@gmail.com"
click at [506, 90] on icon "button" at bounding box center [504, 90] width 3 height 3
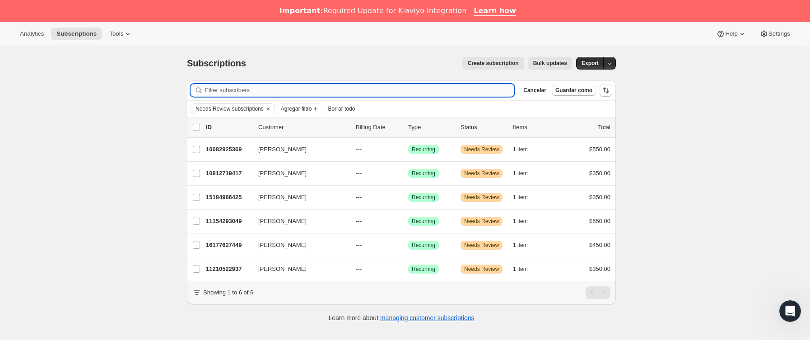
click at [374, 96] on input "Filter subscribers" at bounding box center [359, 90] width 309 height 13
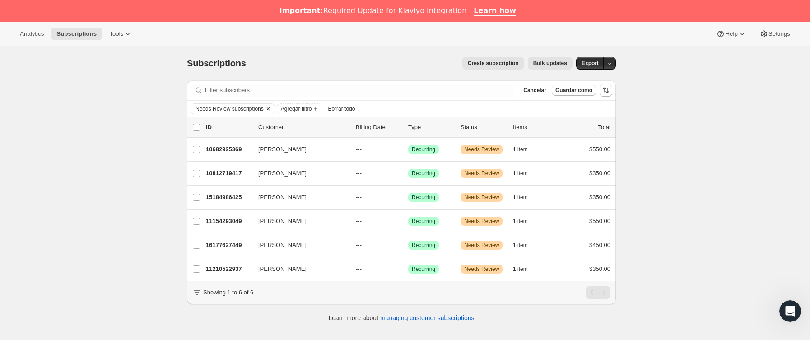
click at [270, 112] on icon "Borrar" at bounding box center [268, 108] width 7 height 7
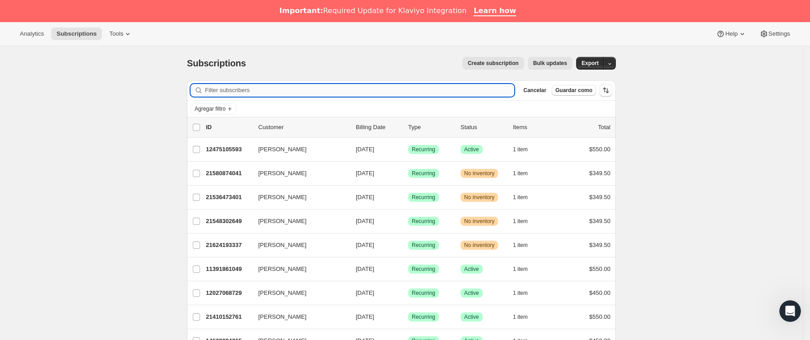
click at [263, 93] on input "Filter subscribers" at bounding box center [359, 90] width 309 height 13
paste input "kiiwiita1326@gmail.com"
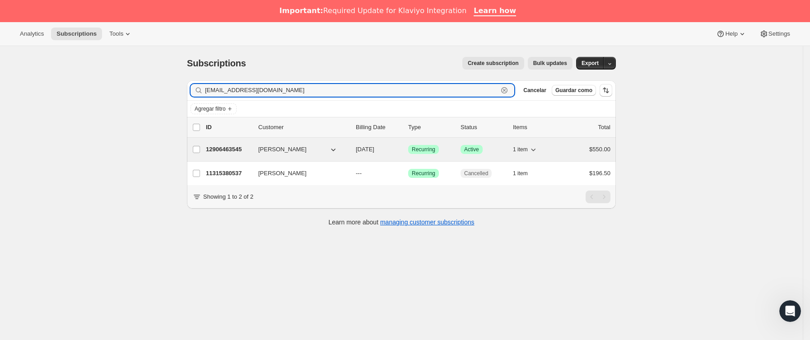
type input "kiiwiita1326@gmail.com"
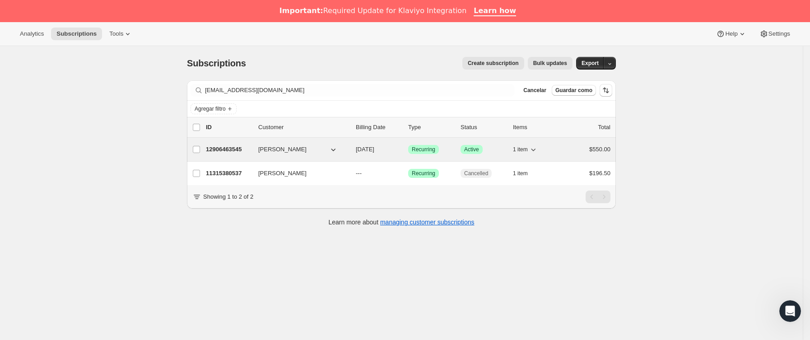
click at [255, 149] on div "12906463545 JENNIFER LAUTERIO 11/01/2025 Logrado Recurring Logrado Active 1 ite…" at bounding box center [408, 149] width 405 height 13
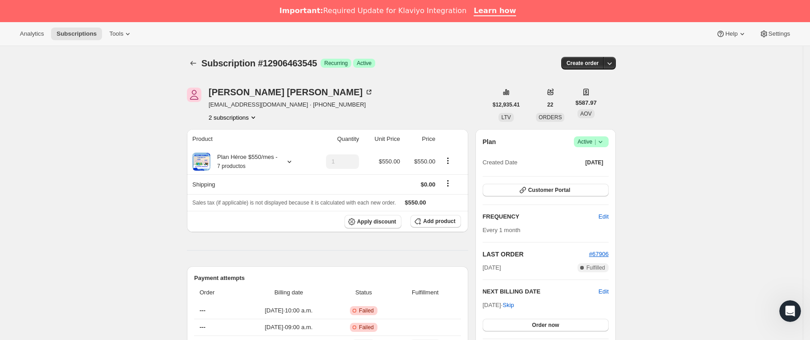
click at [605, 141] on icon at bounding box center [600, 141] width 9 height 9
click at [599, 170] on button "Cancel subscription" at bounding box center [595, 175] width 56 height 14
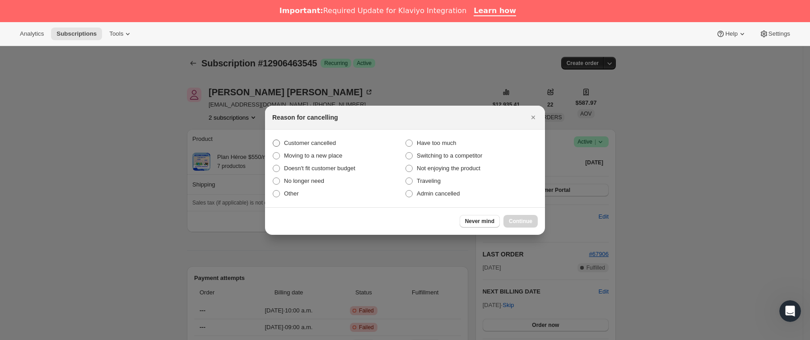
click at [322, 145] on span "Customer cancelled" at bounding box center [310, 143] width 52 height 7
click at [273, 140] on input "Customer cancelled" at bounding box center [273, 140] width 0 height 0
radio input "true"
click at [517, 216] on button "Continue" at bounding box center [520, 221] width 34 height 13
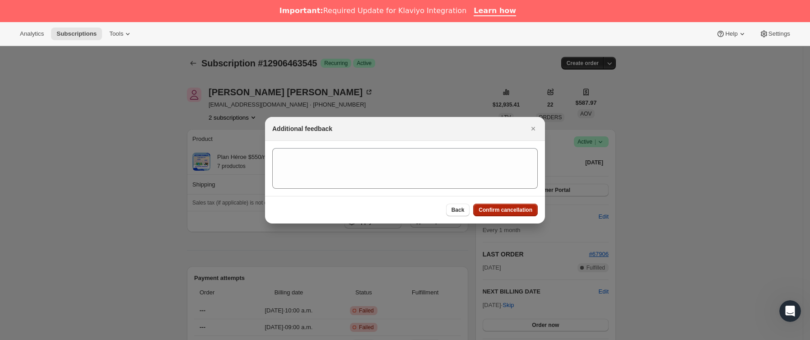
click at [517, 216] on div "Back Confirm cancellation" at bounding box center [492, 210] width 92 height 13
click at [514, 212] on span "Confirm cancellation" at bounding box center [506, 209] width 54 height 7
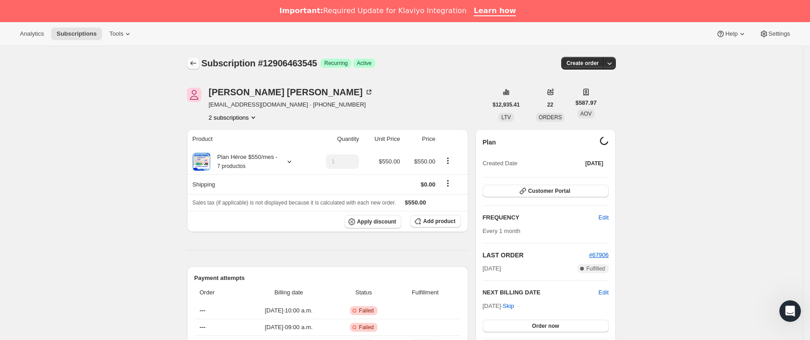
click at [197, 61] on icon "Subscriptions" at bounding box center [193, 63] width 9 height 9
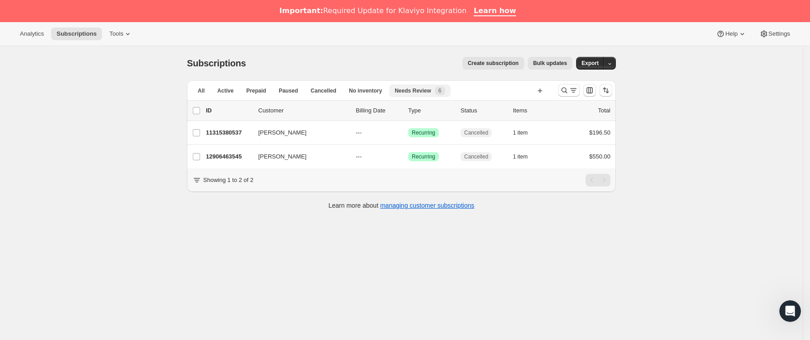
click at [395, 89] on span "Needs Review" at bounding box center [413, 90] width 37 height 7
click at [419, 86] on div "Needs Review 6" at bounding box center [420, 90] width 50 height 9
click at [358, 88] on span "No inventory" at bounding box center [365, 90] width 33 height 7
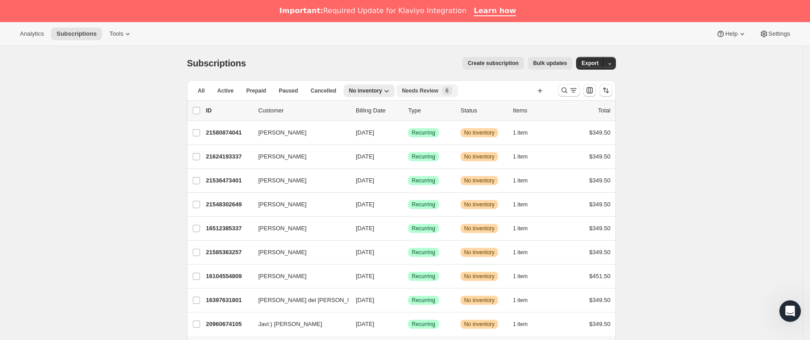
click at [413, 92] on span "Needs Review" at bounding box center [420, 90] width 37 height 7
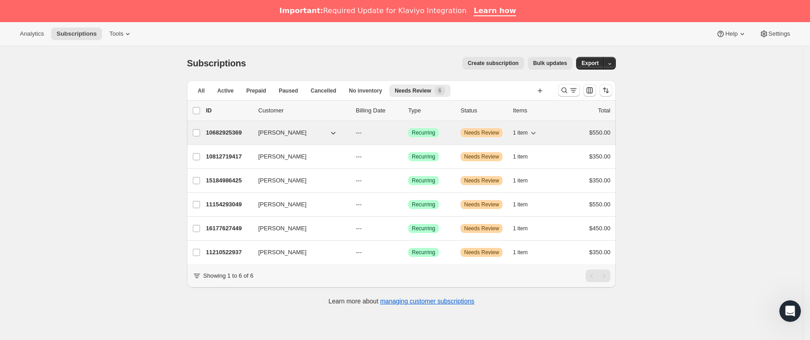
click at [251, 130] on p "10682925369" at bounding box center [228, 132] width 45 height 9
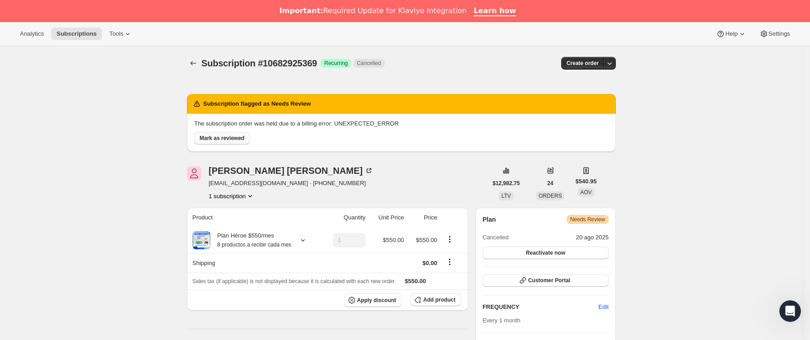
click at [231, 139] on span "Mark as reviewed" at bounding box center [222, 138] width 45 height 7
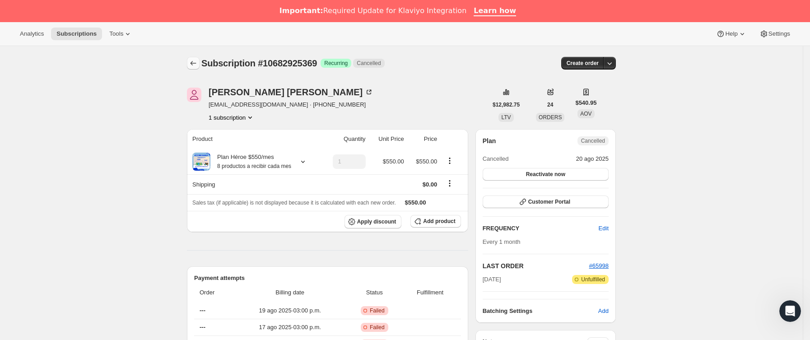
click at [198, 59] on icon "Subscriptions" at bounding box center [193, 63] width 9 height 9
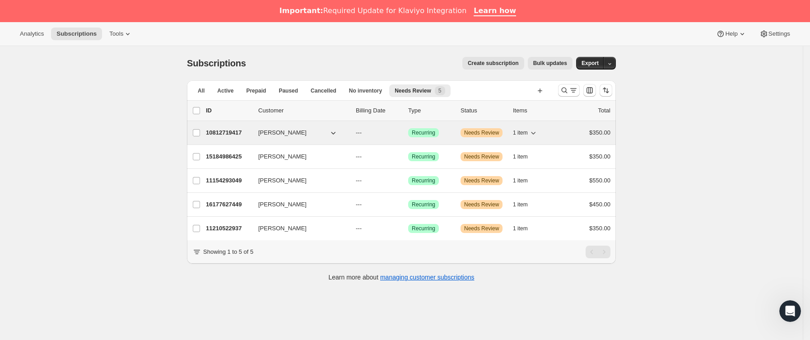
click at [246, 130] on p "10812719417" at bounding box center [228, 132] width 45 height 9
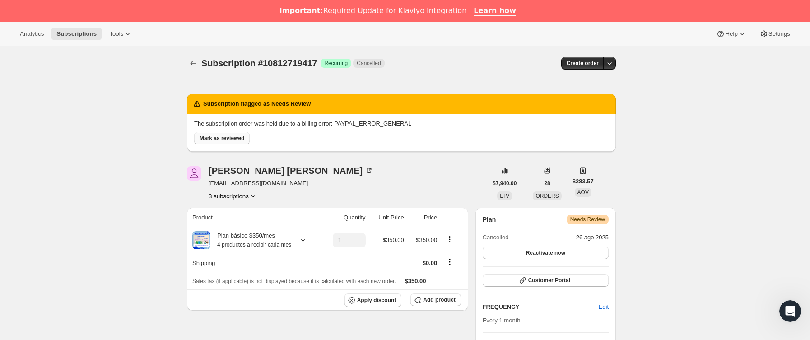
click at [232, 140] on span "Mark as reviewed" at bounding box center [222, 138] width 45 height 7
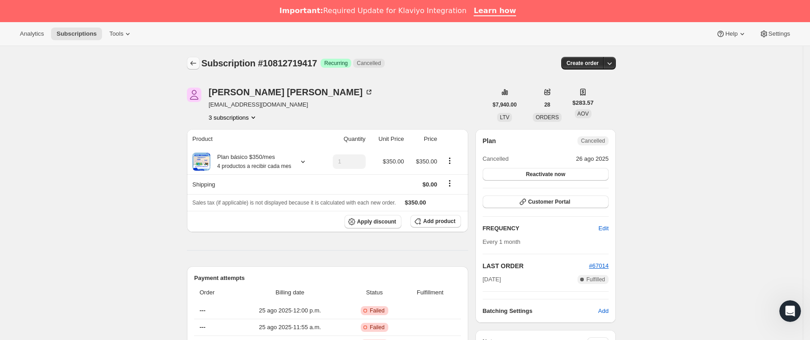
click at [195, 57] on div at bounding box center [194, 63] width 14 height 13
click at [198, 59] on icon "Subscriptions" at bounding box center [193, 63] width 9 height 9
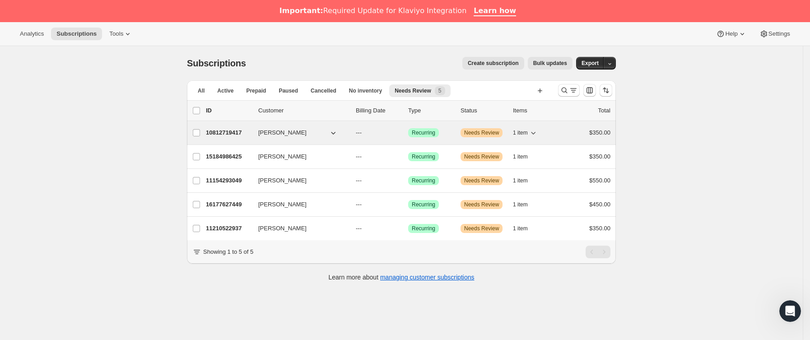
click at [247, 139] on div "10812719417 Karen Olmos Vazquez --- Logrado Recurring Advertencia Needs Review …" at bounding box center [408, 132] width 405 height 13
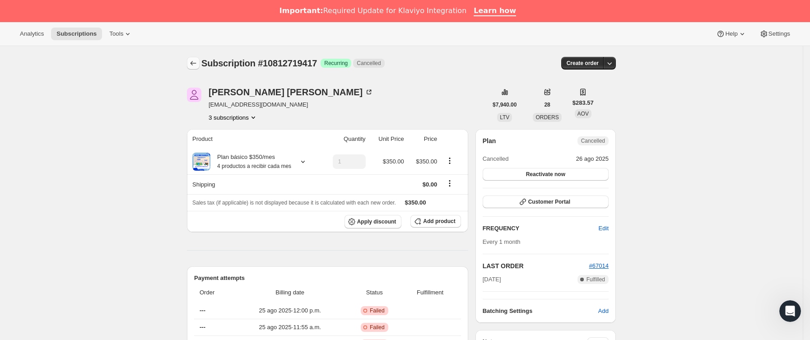
click at [195, 61] on icon "Subscriptions" at bounding box center [193, 63] width 9 height 9
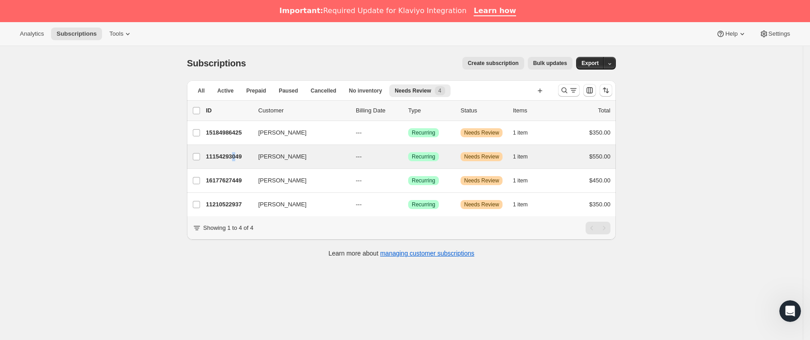
click at [238, 164] on div "MARIANA CARRIEDO 11154293049 MARIANA CARRIEDO --- Logrado Recurring Advertencia…" at bounding box center [401, 156] width 429 height 23
click at [251, 158] on p "11154293049" at bounding box center [228, 156] width 45 height 9
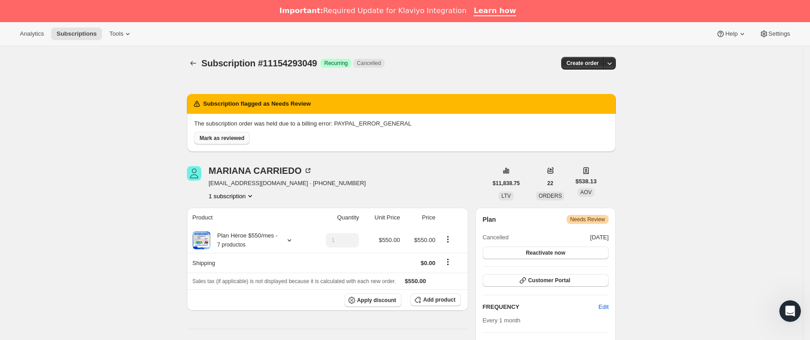
click at [242, 141] on span "Mark as reviewed" at bounding box center [222, 138] width 45 height 7
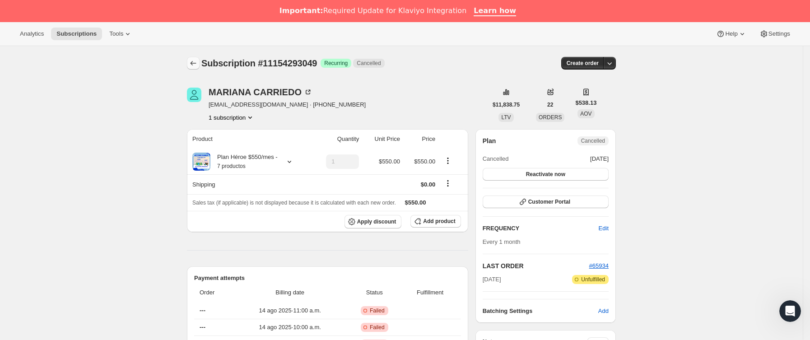
click at [198, 61] on icon "Subscriptions" at bounding box center [193, 63] width 9 height 9
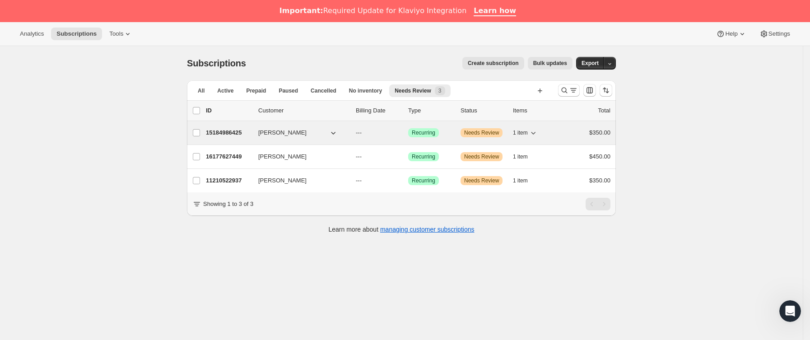
click at [248, 137] on p "15184986425" at bounding box center [228, 132] width 45 height 9
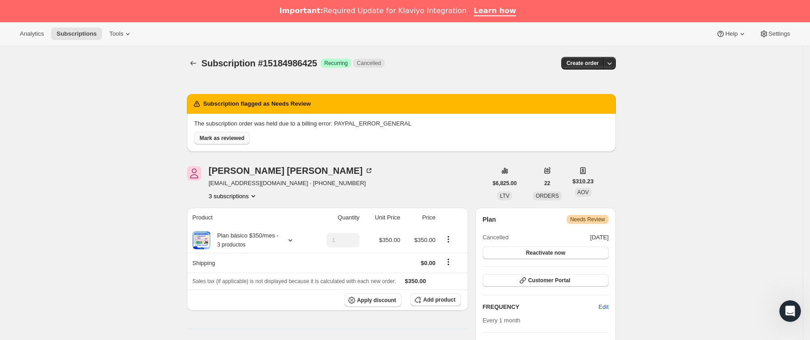
click at [230, 137] on span "Mark as reviewed" at bounding box center [222, 138] width 45 height 7
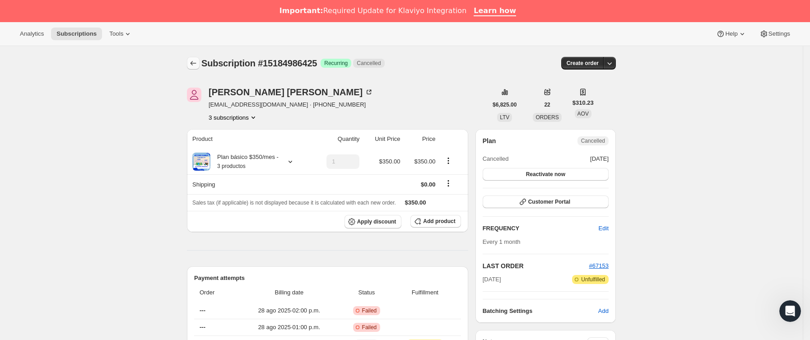
click at [195, 60] on icon "Subscriptions" at bounding box center [193, 63] width 9 height 9
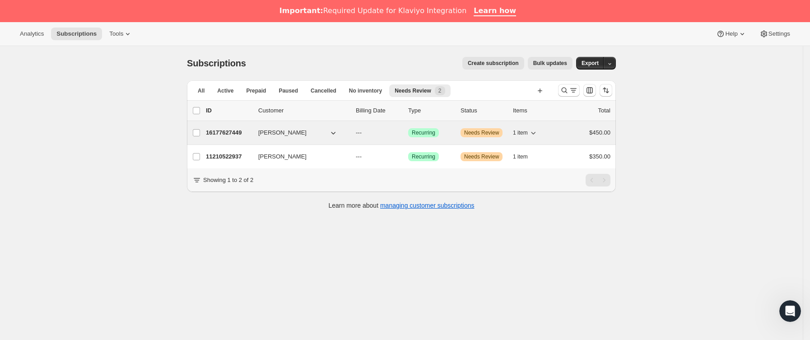
click at [247, 139] on div "16177627449 Barbara Garza Dingler --- Logrado Recurring Advertencia Needs Revie…" at bounding box center [408, 132] width 405 height 13
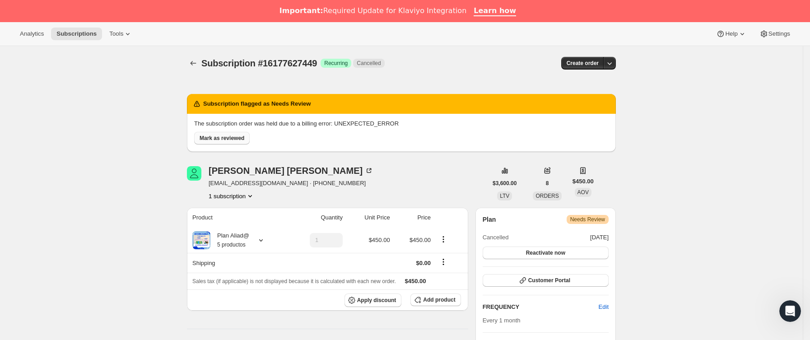
click at [228, 135] on span "Mark as reviewed" at bounding box center [222, 138] width 45 height 7
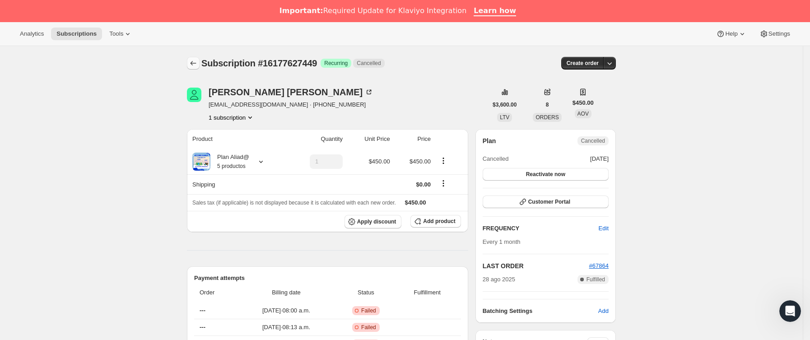
click at [198, 59] on icon "Subscriptions" at bounding box center [193, 63] width 9 height 9
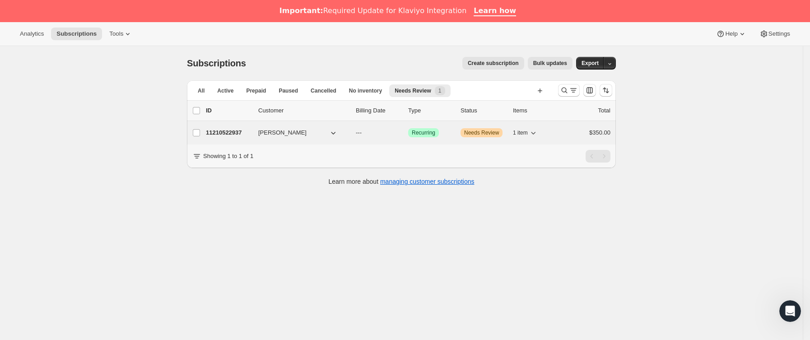
click at [223, 136] on p "11210522937" at bounding box center [228, 132] width 45 height 9
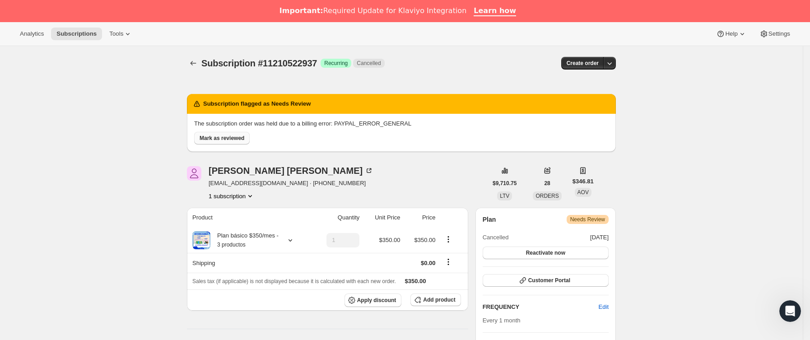
click at [231, 135] on span "Mark as reviewed" at bounding box center [222, 138] width 45 height 7
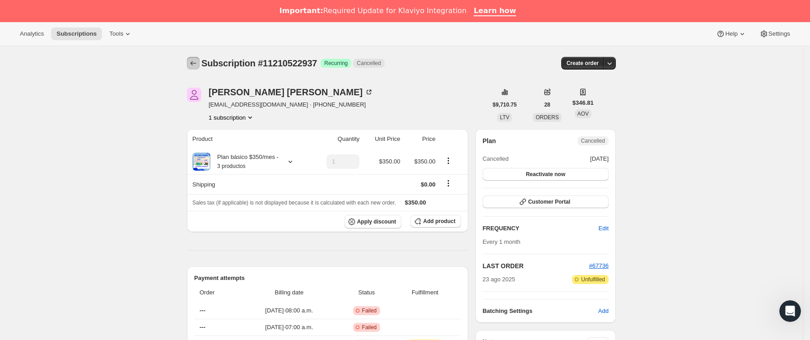
click at [196, 59] on icon "Subscriptions" at bounding box center [193, 63] width 9 height 9
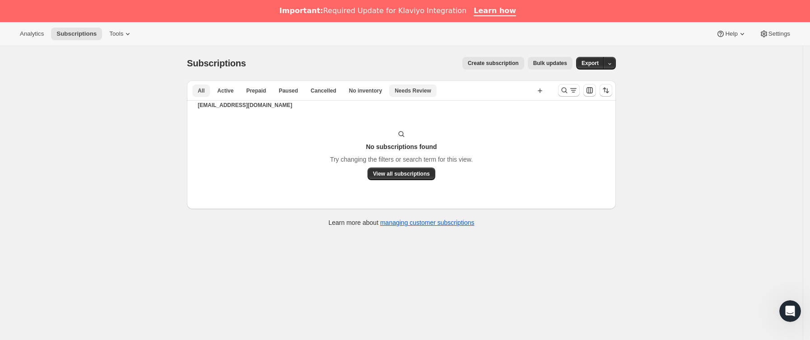
click at [209, 88] on button "All" at bounding box center [201, 90] width 18 height 13
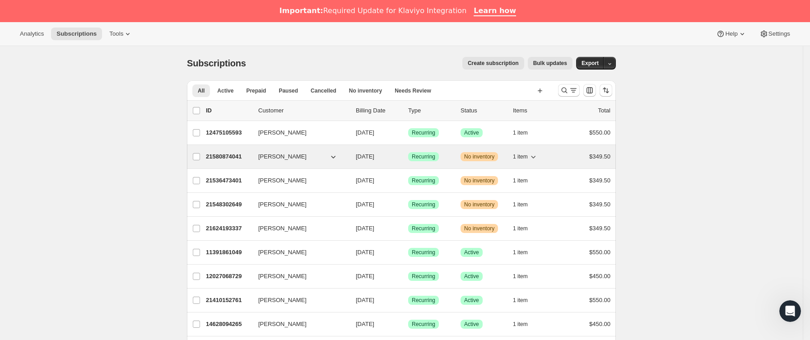
click at [243, 156] on p "21580874041" at bounding box center [228, 156] width 45 height 9
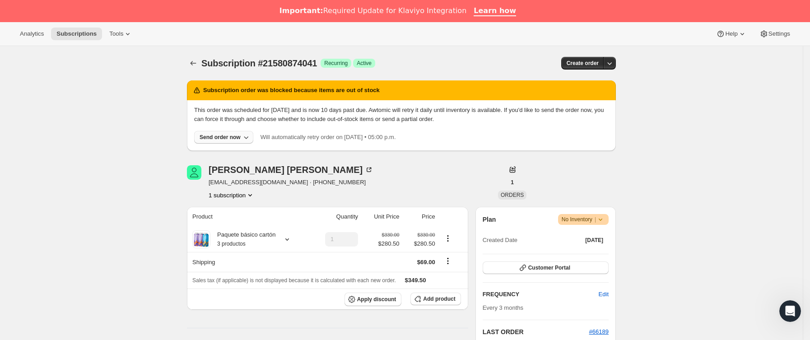
scroll to position [68, 0]
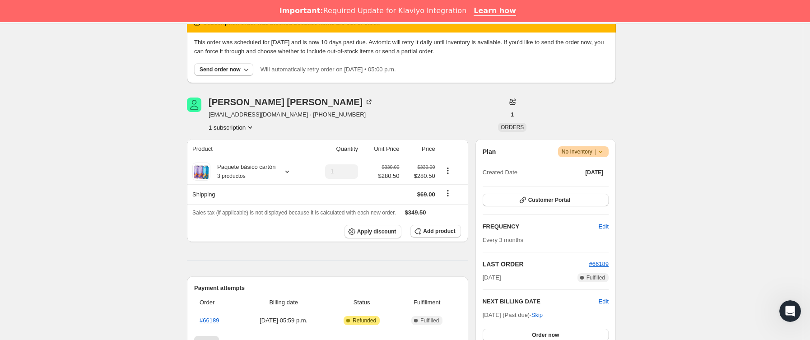
click at [603, 153] on icon at bounding box center [600, 151] width 9 height 9
click at [595, 179] on button "Cancel subscription" at bounding box center [586, 185] width 56 height 14
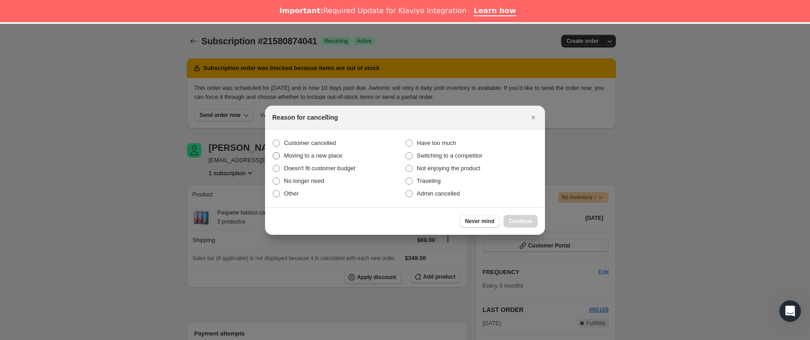
scroll to position [22, 0]
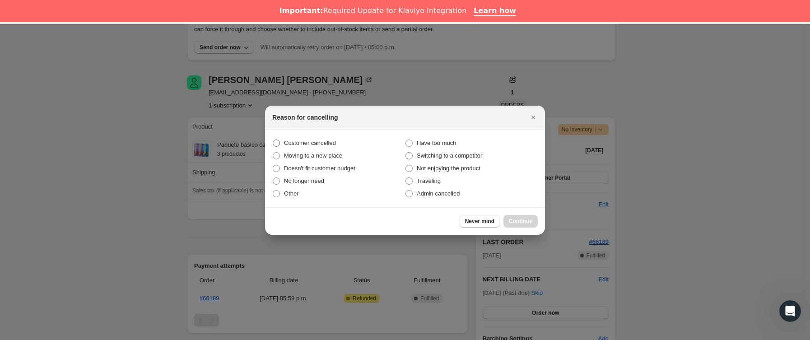
click at [297, 143] on span "Customer cancelled" at bounding box center [310, 143] width 52 height 7
click at [273, 140] on input "Customer cancelled" at bounding box center [273, 140] width 0 height 0
radio input "true"
click at [520, 215] on button "Continue" at bounding box center [520, 221] width 34 height 13
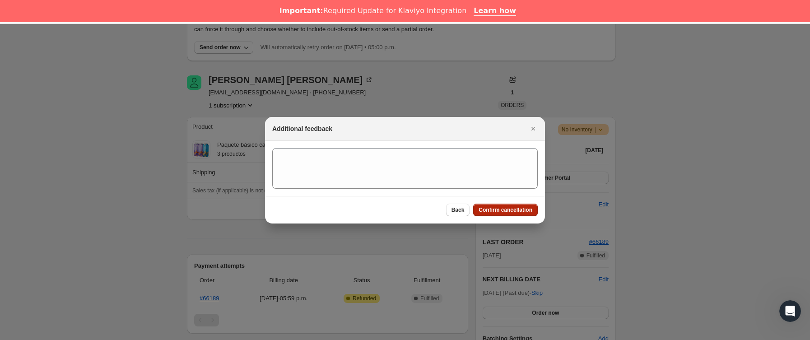
click at [516, 213] on span "Confirm cancellation" at bounding box center [506, 209] width 54 height 7
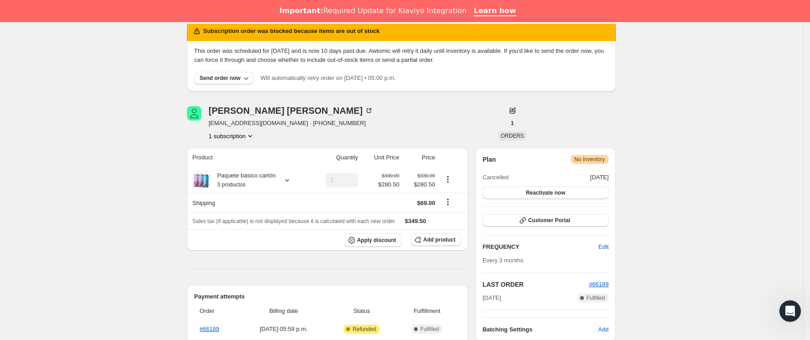
scroll to position [0, 0]
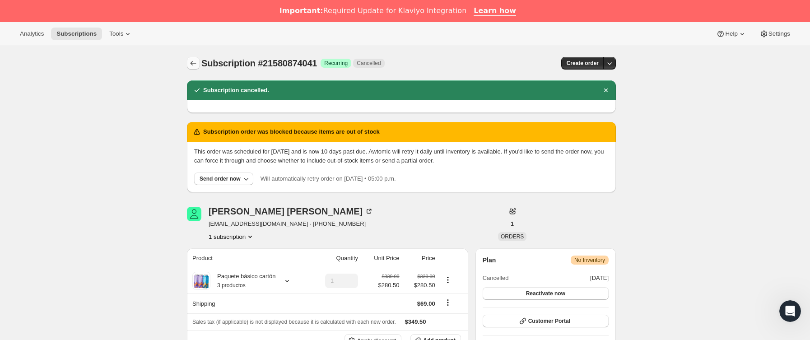
click at [196, 61] on icon "Subscriptions" at bounding box center [193, 63] width 9 height 9
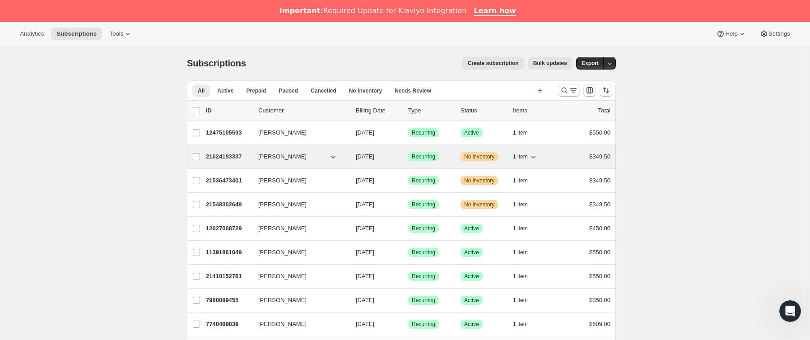
click at [256, 160] on div "21624193337 Célia Andreau 10/01/2025 Logrado Recurring Advertencia No inventory…" at bounding box center [408, 156] width 405 height 13
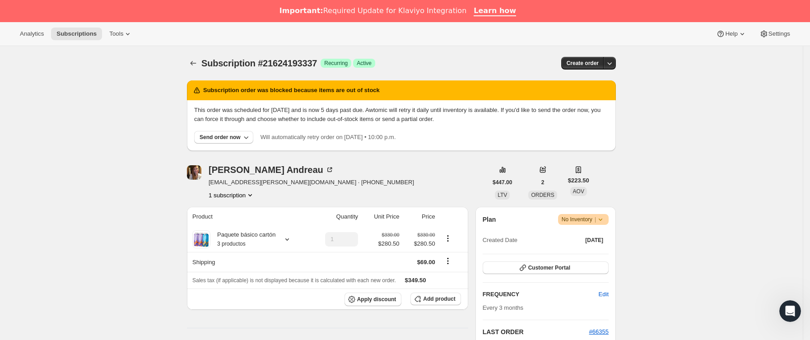
click at [605, 217] on icon at bounding box center [600, 219] width 9 height 9
click at [599, 251] on span "Cancel subscription" at bounding box center [586, 252] width 51 height 7
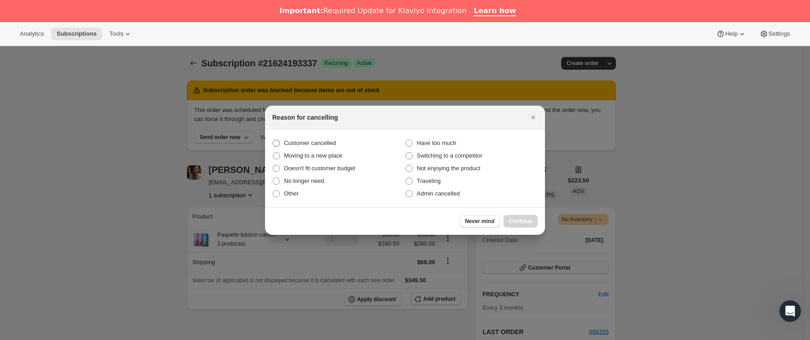
click at [304, 145] on span "Customer cancelled" at bounding box center [310, 143] width 52 height 7
click at [273, 140] on input "Customer cancelled" at bounding box center [273, 140] width 0 height 0
radio input "true"
click at [529, 216] on button "Continue" at bounding box center [520, 221] width 34 height 13
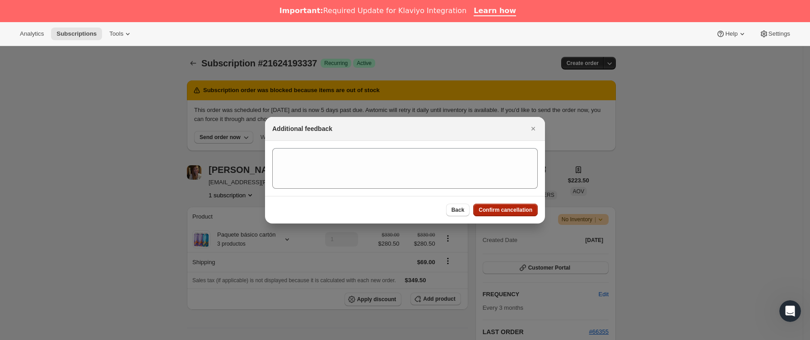
click at [518, 210] on span "Confirm cancellation" at bounding box center [506, 209] width 54 height 7
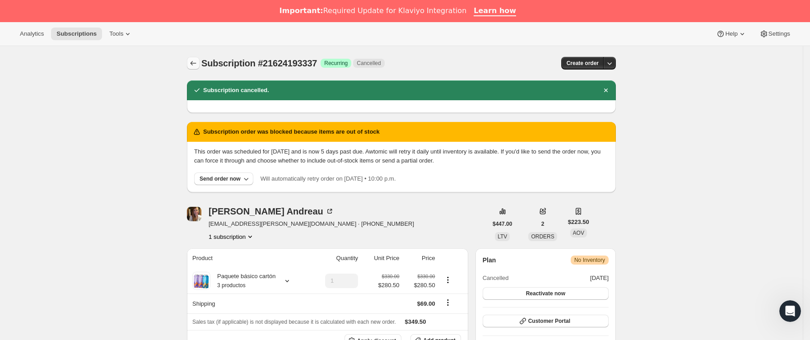
click at [198, 64] on icon "Subscriptions" at bounding box center [193, 63] width 9 height 9
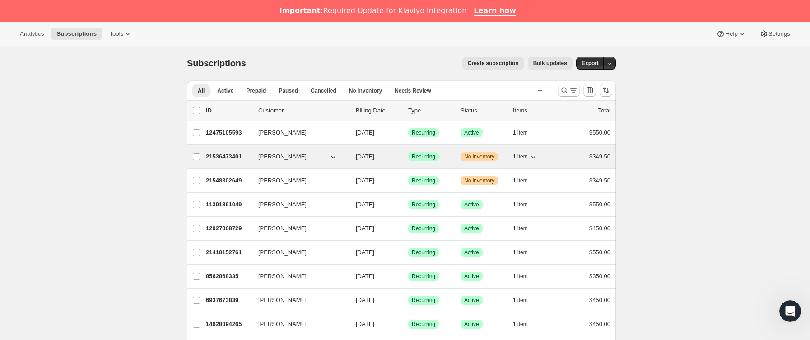
click at [259, 158] on div "21536473401 Fernanda Blanco Sandoval 10/01/2025 Logrado Recurring Advertencia N…" at bounding box center [408, 156] width 405 height 13
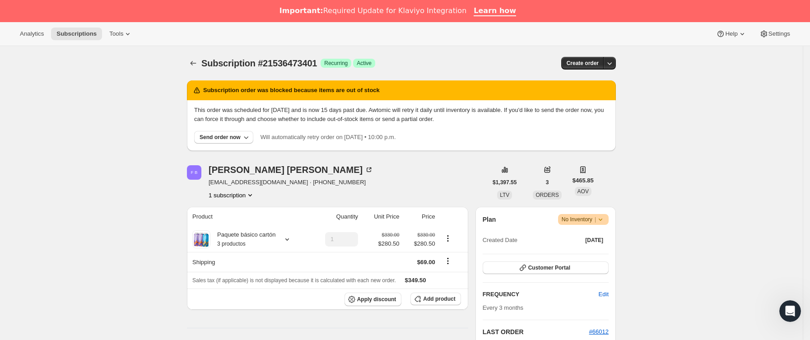
click at [604, 217] on icon at bounding box center [600, 219] width 9 height 9
click at [598, 251] on span "Cancel subscription" at bounding box center [586, 252] width 51 height 7
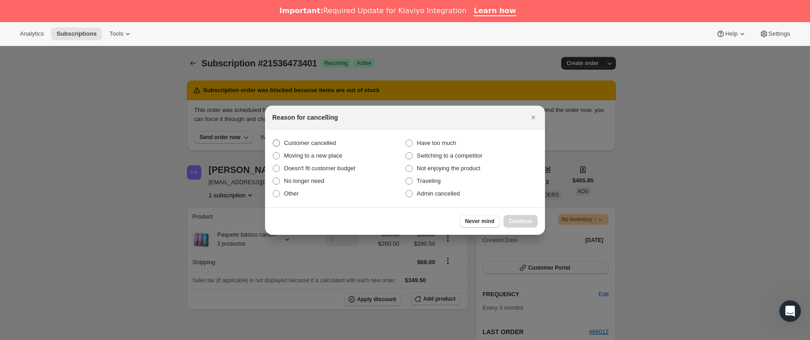
click at [317, 144] on span "Customer cancelled" at bounding box center [310, 143] width 52 height 7
click at [273, 140] on input "Customer cancelled" at bounding box center [273, 140] width 0 height 0
radio input "true"
click at [520, 223] on span "Continue" at bounding box center [520, 221] width 23 height 7
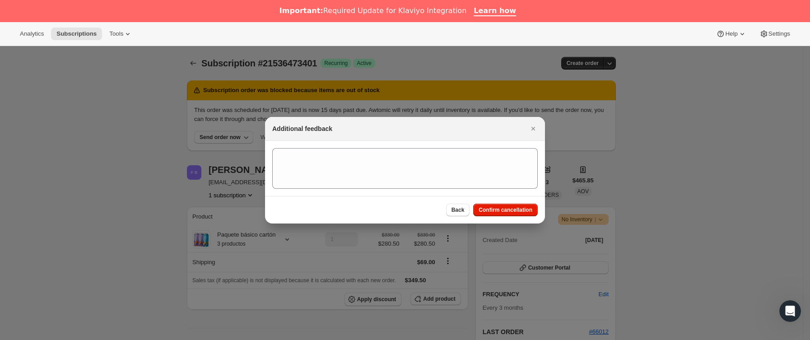
click at [515, 217] on div "Back Confirm cancellation" at bounding box center [405, 210] width 280 height 28
click at [512, 209] on span "Confirm cancellation" at bounding box center [506, 209] width 54 height 7
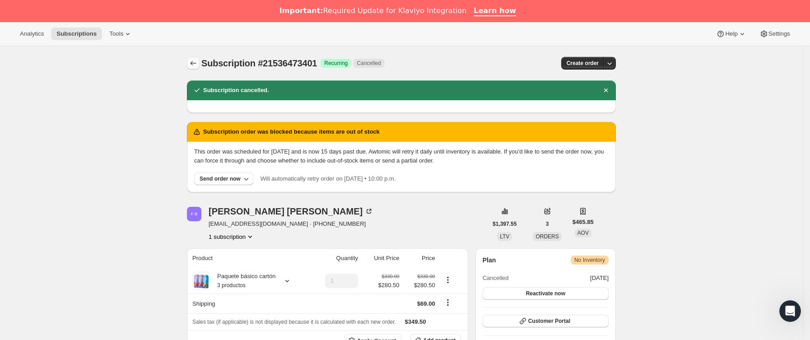
click at [194, 61] on icon "Subscriptions" at bounding box center [193, 63] width 9 height 9
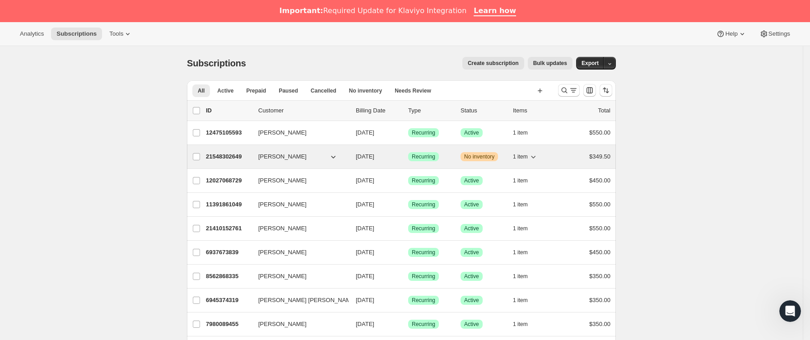
click at [251, 161] on p "21548302649" at bounding box center [228, 156] width 45 height 9
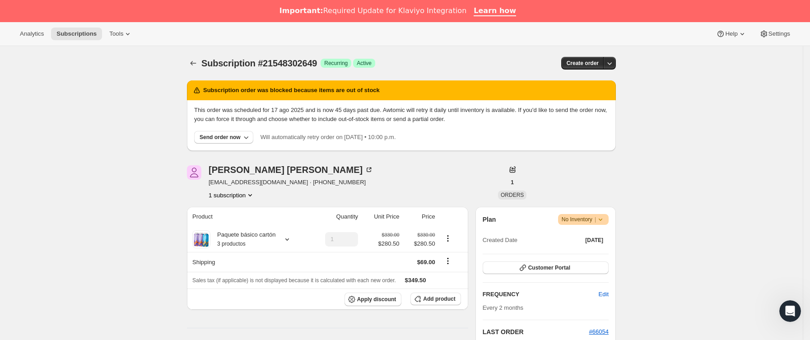
click at [605, 219] on icon at bounding box center [600, 219] width 9 height 9
click at [596, 252] on span "Cancel subscription" at bounding box center [586, 252] width 51 height 7
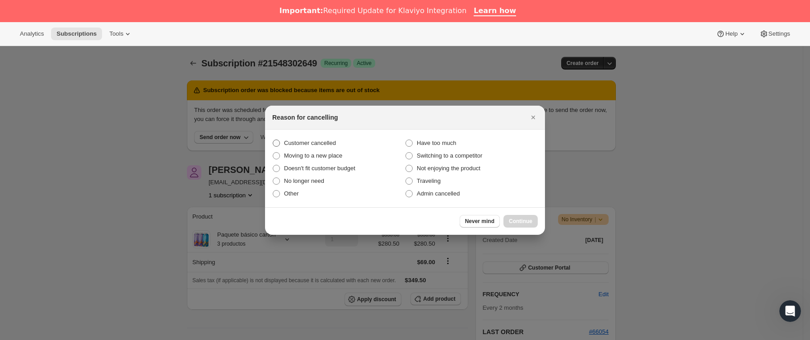
click at [315, 145] on span "Customer cancelled" at bounding box center [310, 143] width 52 height 7
click at [273, 140] on input "Customer cancelled" at bounding box center [273, 140] width 0 height 0
radio input "true"
click at [522, 218] on span "Continue" at bounding box center [520, 221] width 23 height 7
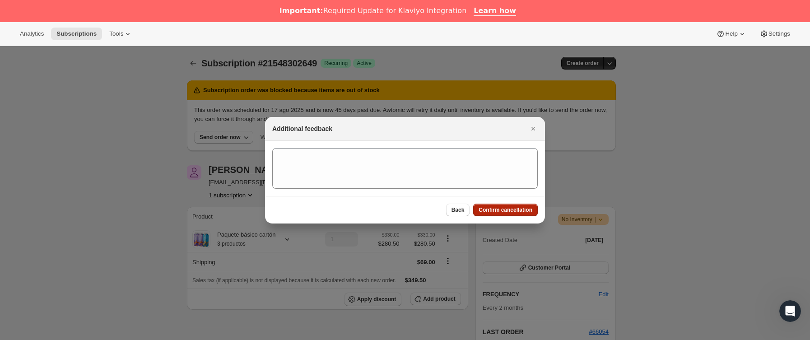
click at [519, 217] on div "Back Confirm cancellation" at bounding box center [405, 210] width 280 height 28
click at [517, 206] on span "Confirm cancellation" at bounding box center [506, 209] width 54 height 7
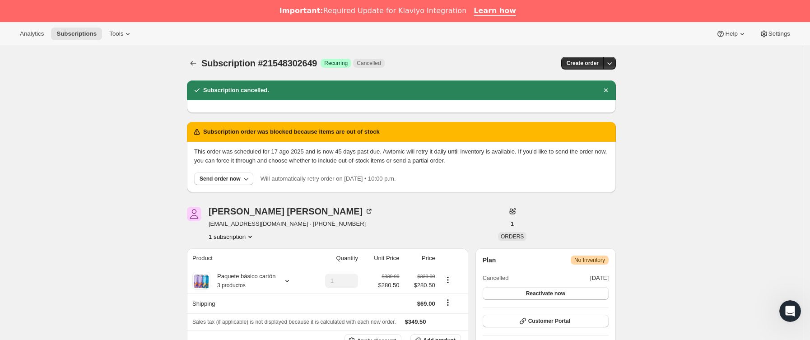
click at [196, 65] on icon "Subscriptions" at bounding box center [193, 63] width 9 height 9
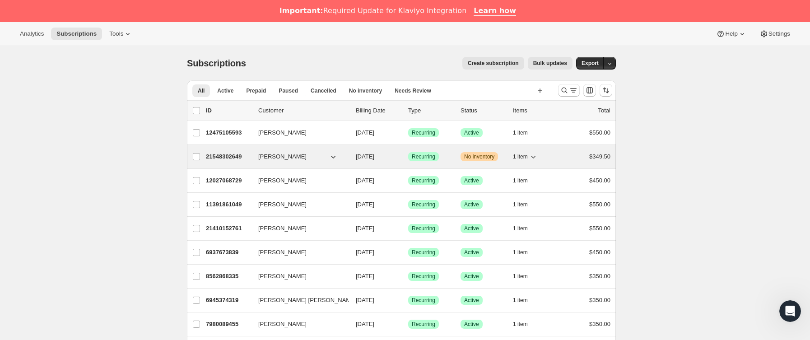
click at [247, 155] on p "21548302649" at bounding box center [228, 156] width 45 height 9
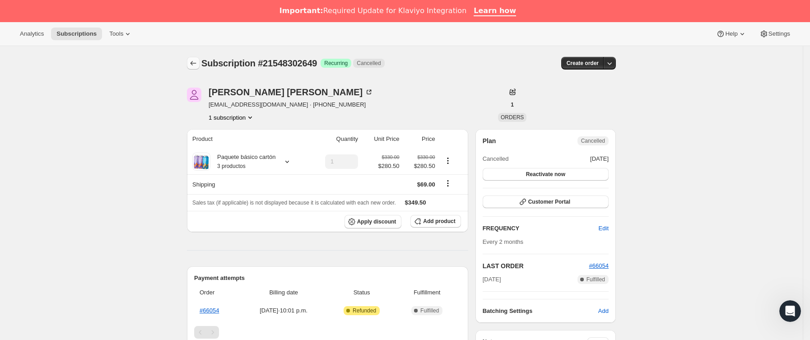
click at [198, 60] on icon "Subscriptions" at bounding box center [193, 63] width 9 height 9
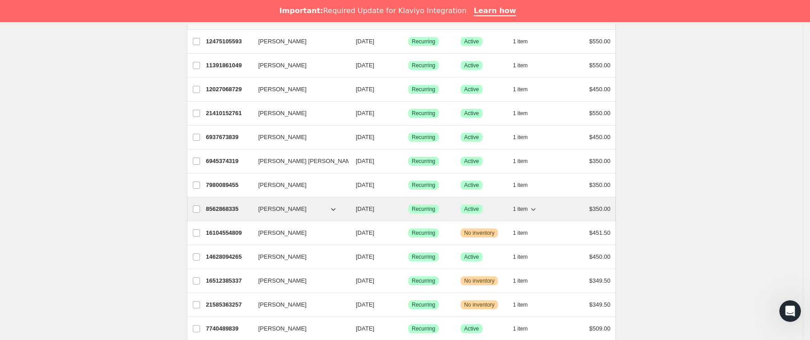
scroll to position [135, 0]
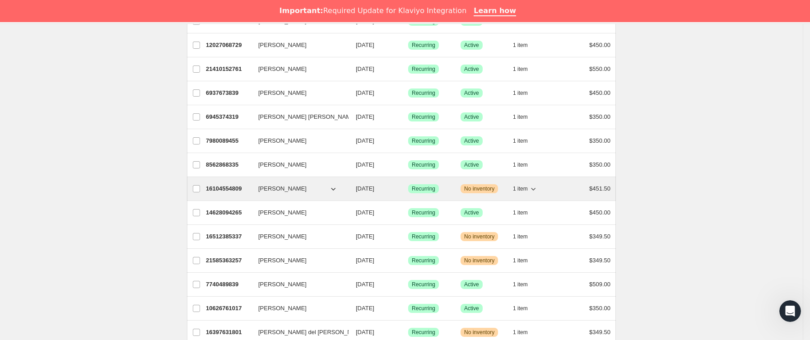
click at [251, 190] on p "16104554809" at bounding box center [228, 188] width 45 height 9
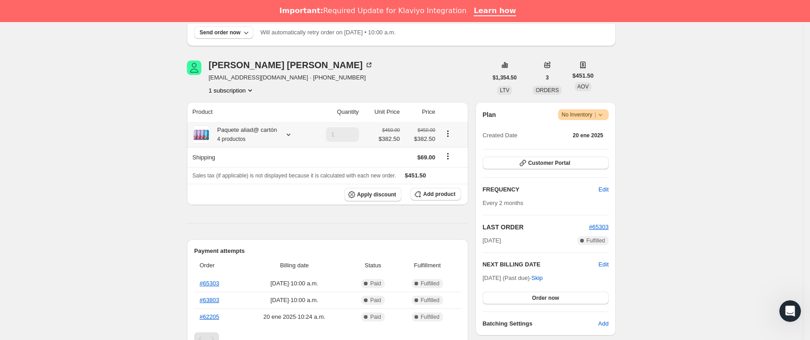
scroll to position [135, 0]
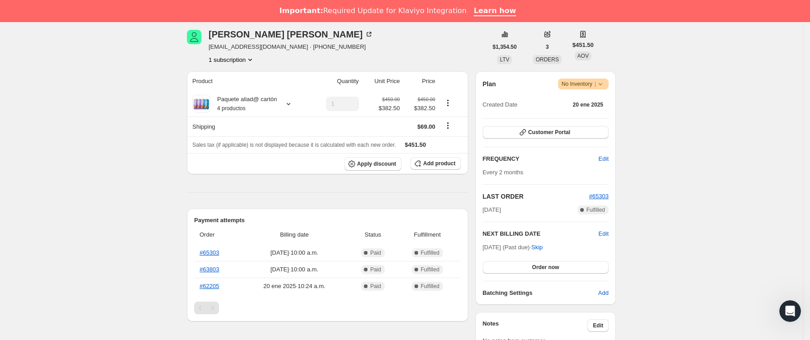
click at [609, 86] on span "Advertencia No Inventory |" at bounding box center [583, 84] width 51 height 11
click at [596, 118] on span "Cancel subscription" at bounding box center [586, 117] width 51 height 7
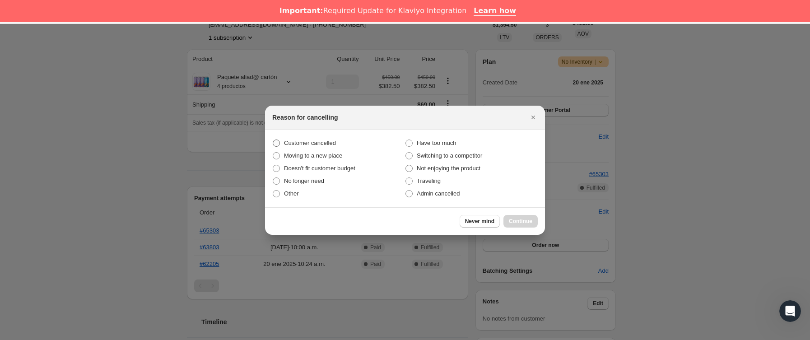
click at [300, 140] on span "Customer cancelled" at bounding box center [310, 143] width 52 height 7
click at [273, 140] on input "Customer cancelled" at bounding box center [273, 140] width 0 height 0
radio input "true"
click at [518, 218] on span "Continue" at bounding box center [520, 221] width 23 height 7
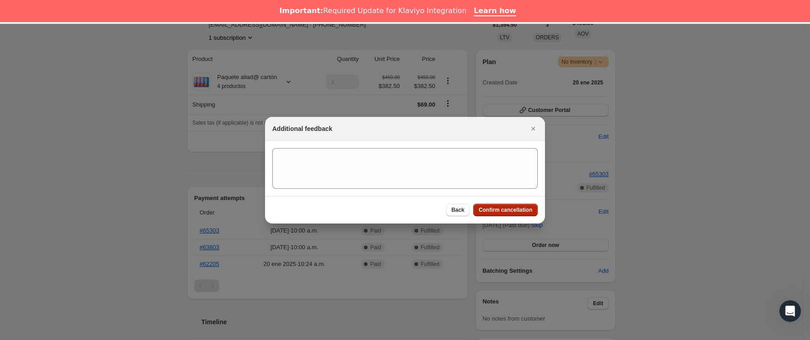
click at [519, 215] on button "Confirm cancellation" at bounding box center [505, 210] width 65 height 13
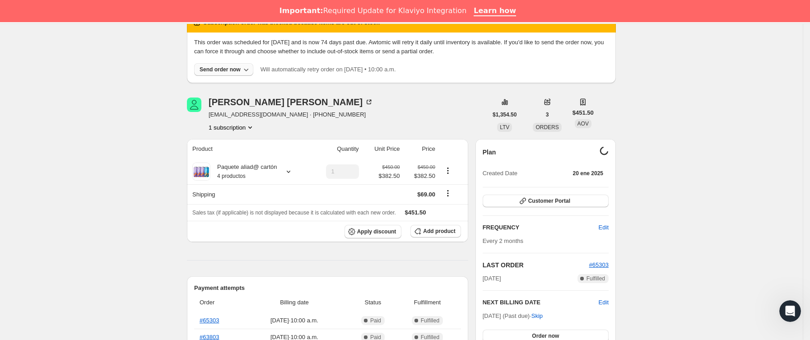
scroll to position [0, 0]
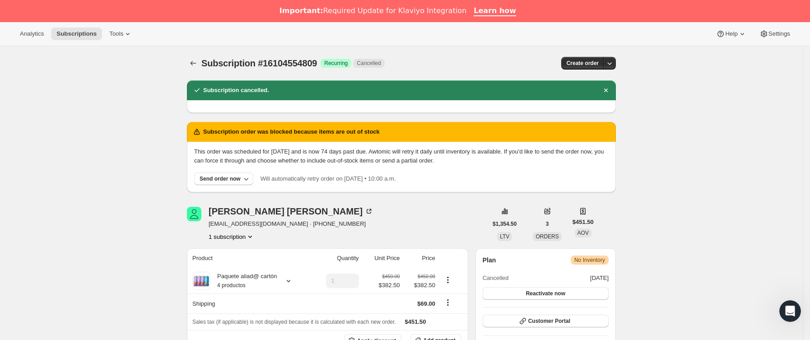
click at [194, 59] on icon "Subscriptions" at bounding box center [193, 63] width 9 height 9
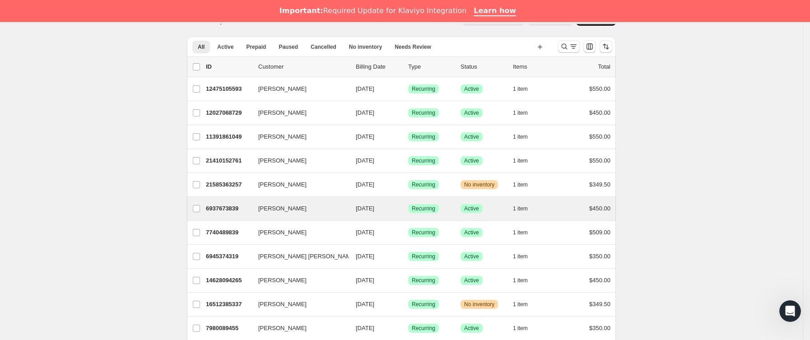
scroll to position [68, 0]
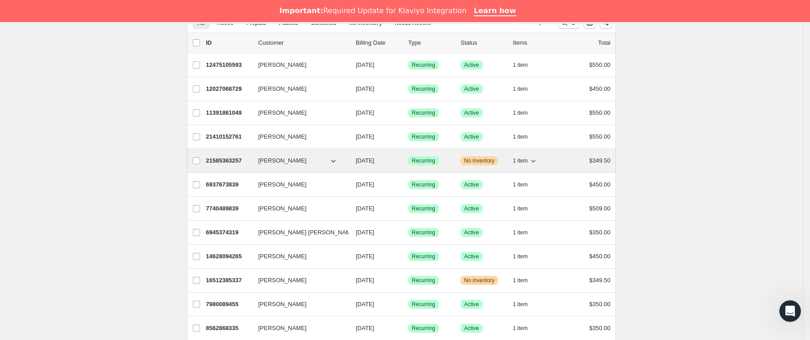
click at [258, 160] on div "21585363257 Sofia López Figueroa 10/02/2025 Logrado Recurring Advertencia No in…" at bounding box center [408, 160] width 405 height 13
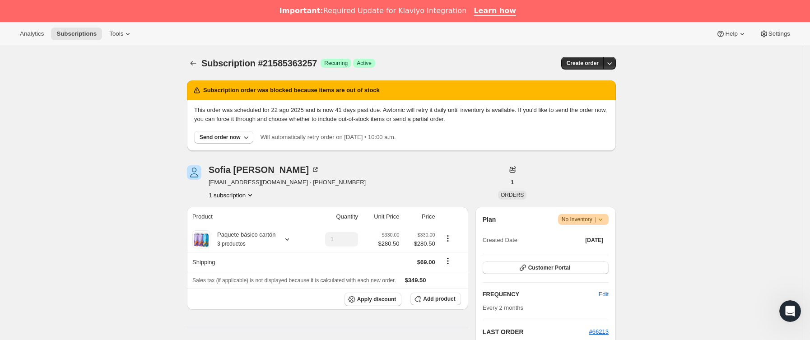
click at [605, 218] on icon at bounding box center [600, 219] width 9 height 9
click at [595, 250] on span "Cancel subscription" at bounding box center [586, 252] width 51 height 7
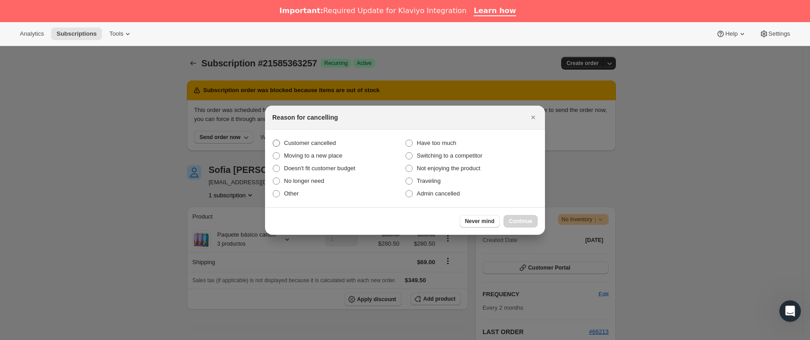
click at [313, 140] on span "Customer cancelled" at bounding box center [310, 143] width 52 height 7
click at [273, 140] on input "Customer cancelled" at bounding box center [273, 140] width 0 height 0
radio input "true"
click at [531, 219] on span "Continue" at bounding box center [520, 221] width 23 height 7
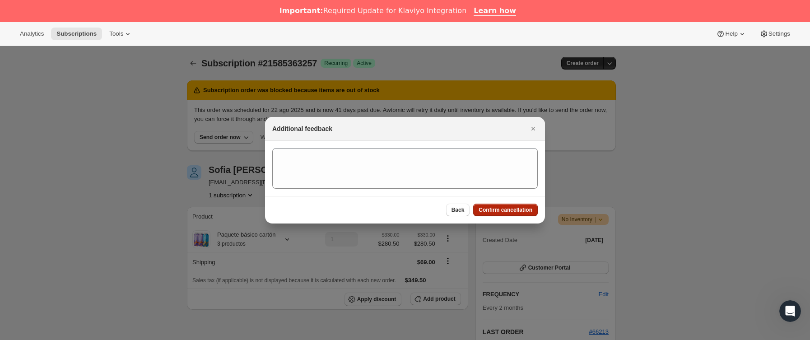
click at [524, 213] on span "Confirm cancellation" at bounding box center [506, 209] width 54 height 7
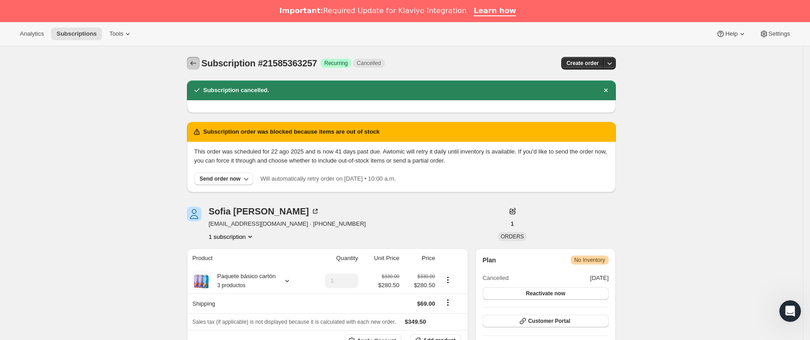
click at [194, 64] on icon "Subscriptions" at bounding box center [194, 63] width 6 height 5
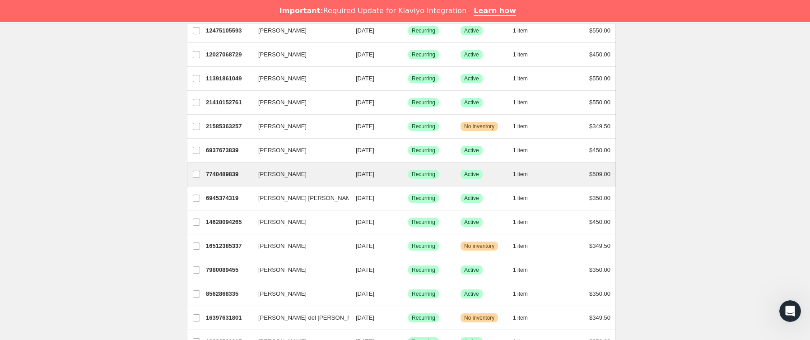
scroll to position [135, 0]
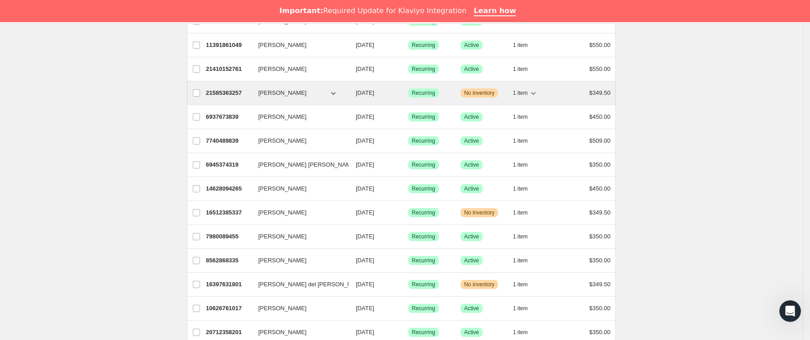
click at [259, 95] on div "21585363257 Sofia López Figueroa 10/02/2025 Logrado Recurring Advertencia No in…" at bounding box center [408, 93] width 405 height 13
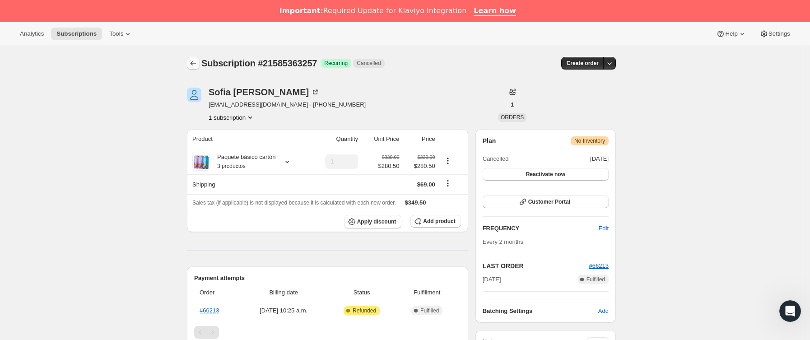
click at [192, 61] on icon "Subscriptions" at bounding box center [193, 63] width 9 height 9
